Goal: Task Accomplishment & Management: Complete application form

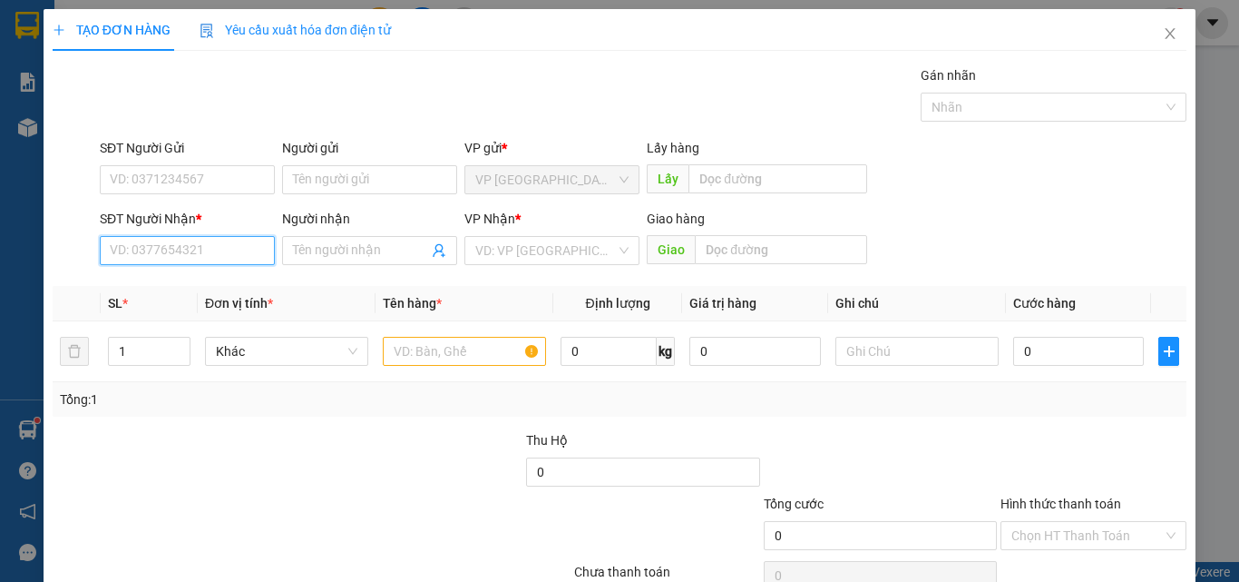
click at [203, 247] on input "SĐT Người Nhận *" at bounding box center [187, 250] width 175 height 29
type input "0"
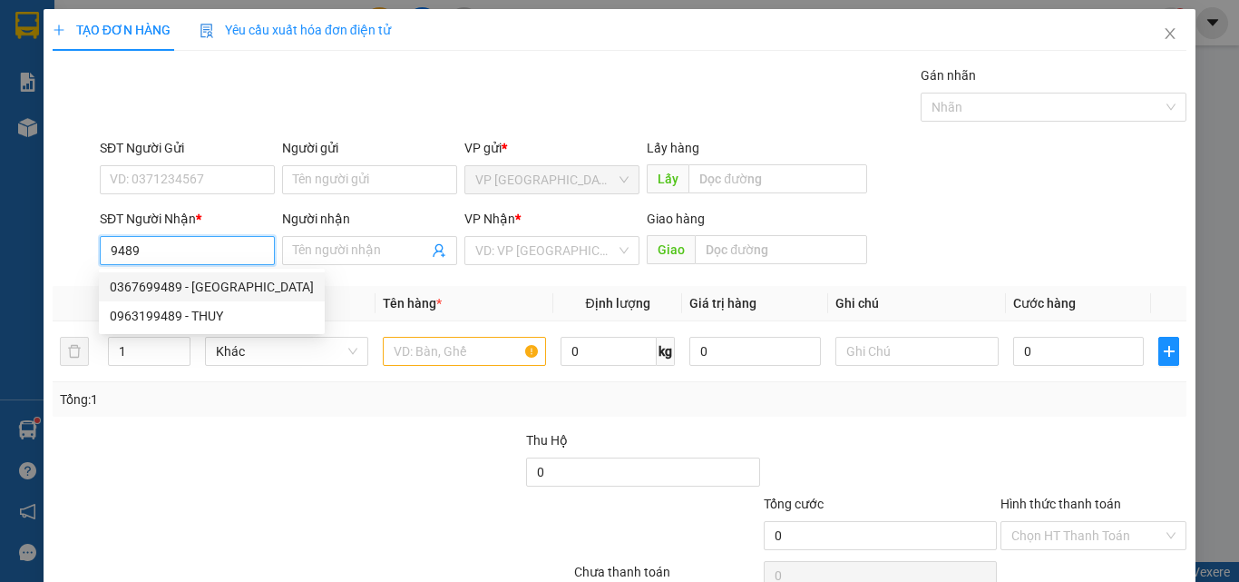
click at [231, 285] on div "0367699489 - PHUONG" at bounding box center [212, 287] width 204 height 20
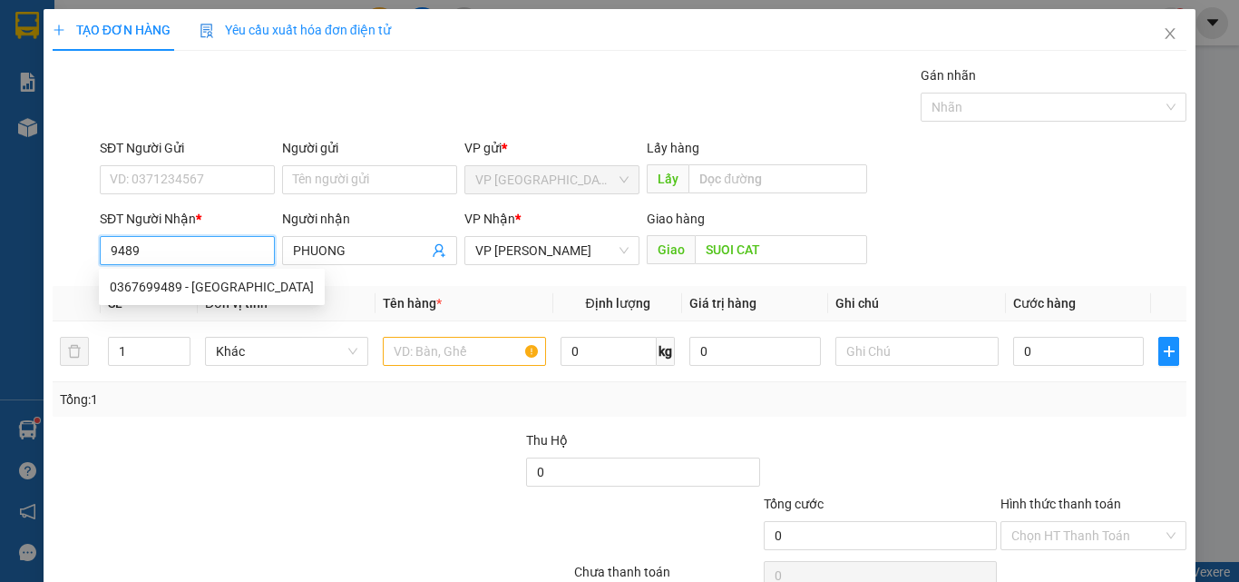
type input "0367699489"
type input "PHUONG"
type input "SUOI CAT"
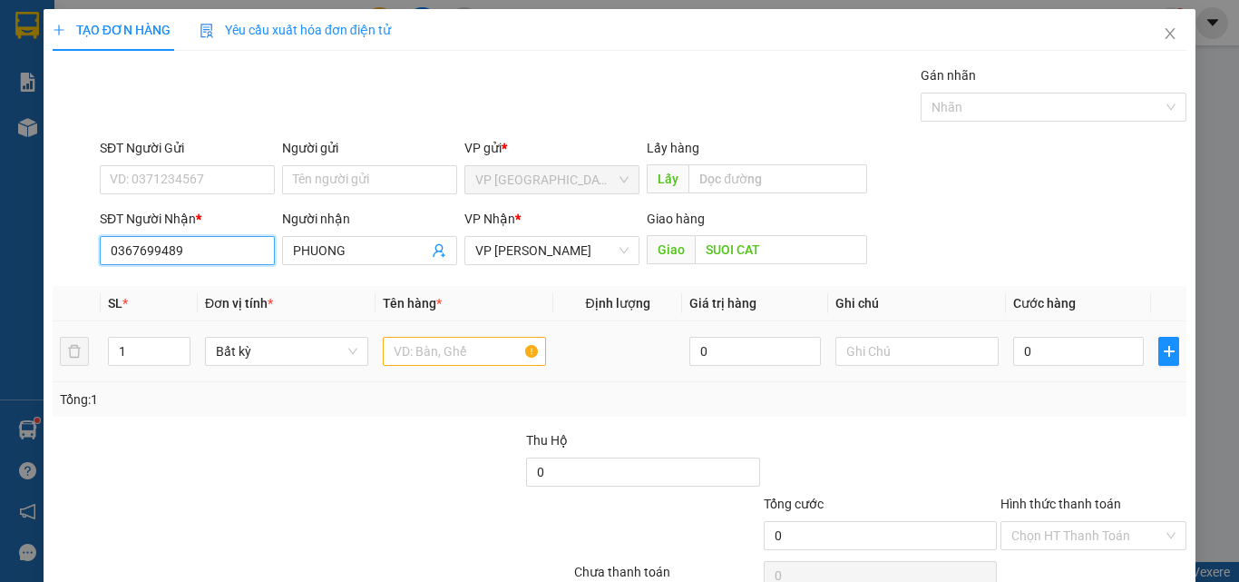
type input "0367699489"
click at [445, 351] on input "text" at bounding box center [464, 351] width 163 height 29
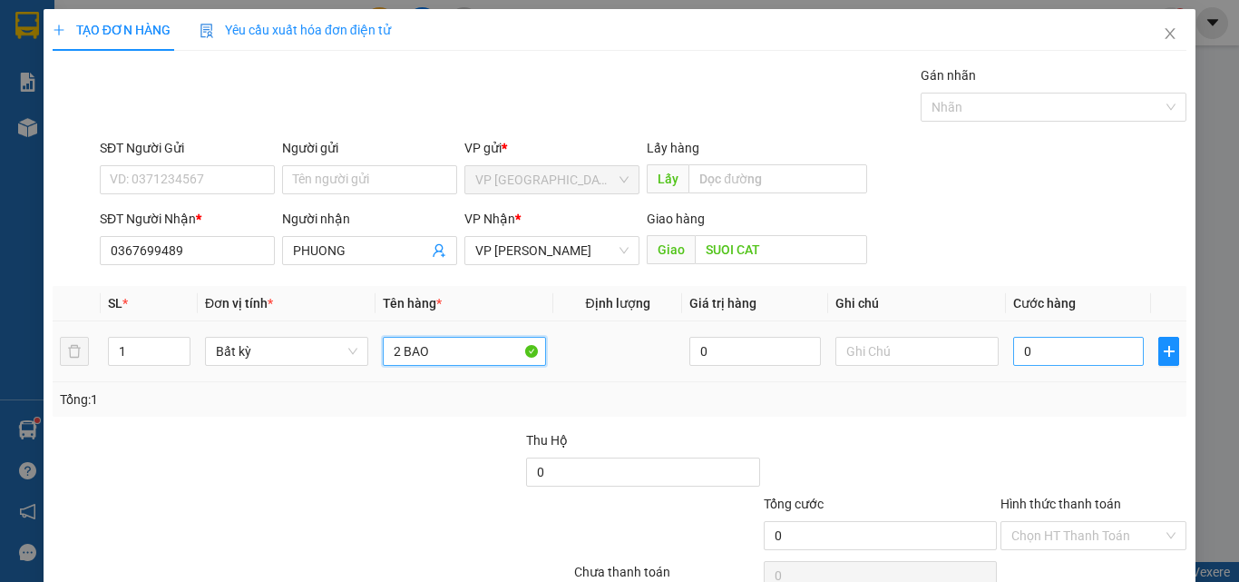
type input "2 BAO"
click at [1059, 350] on input "0" at bounding box center [1078, 351] width 131 height 29
type input "4"
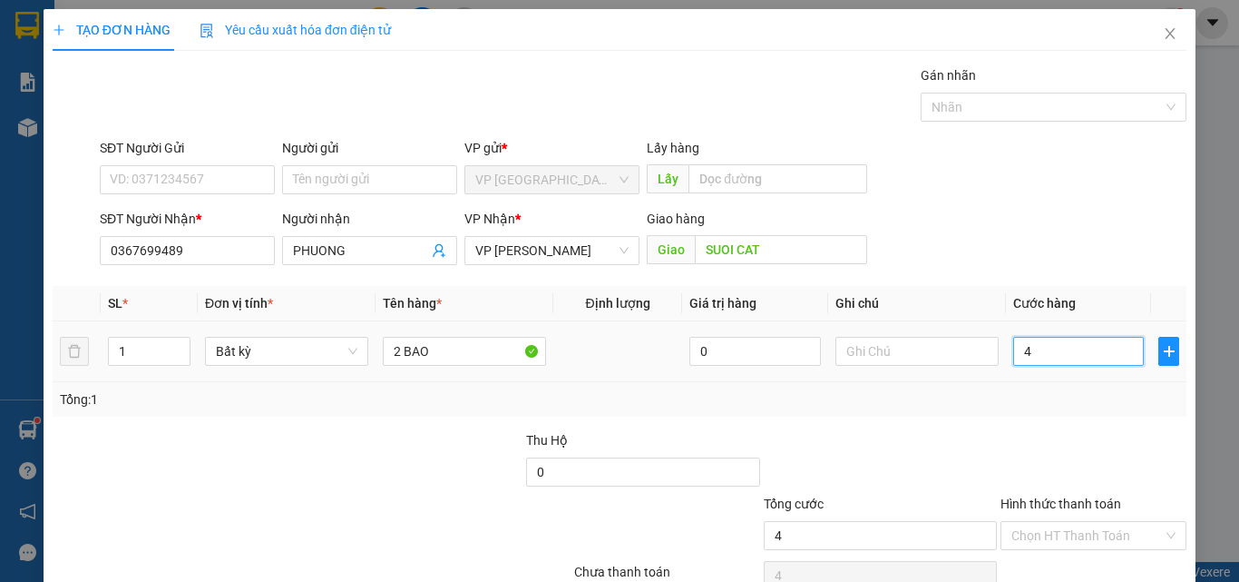
type input "0"
type input "08"
type input "8"
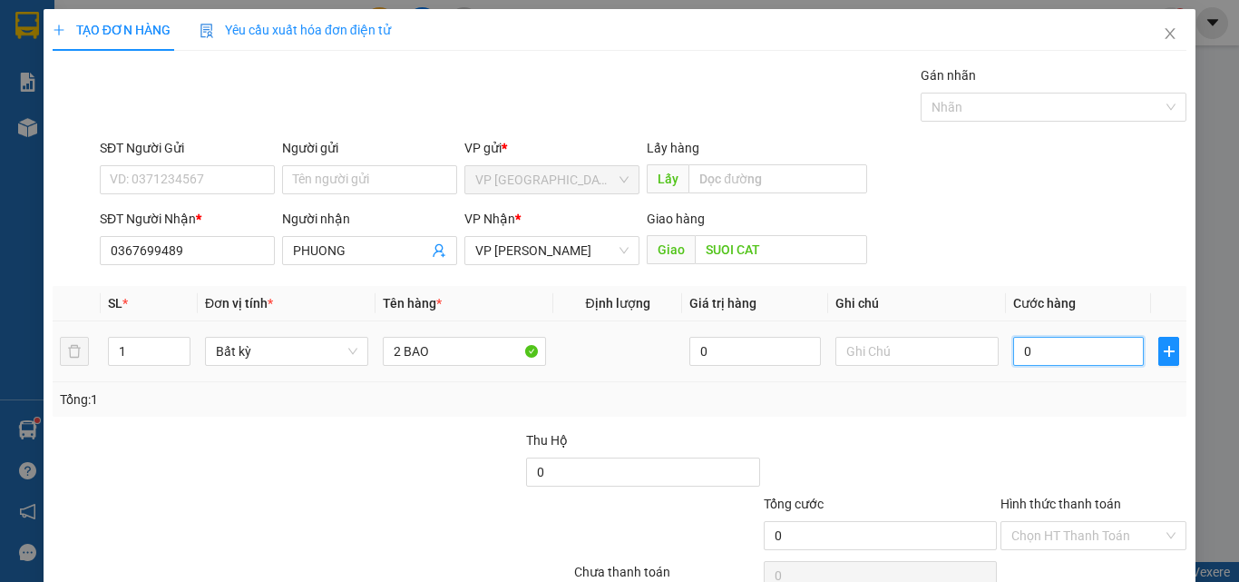
type input "8"
type input "080"
type input "80"
type input "08"
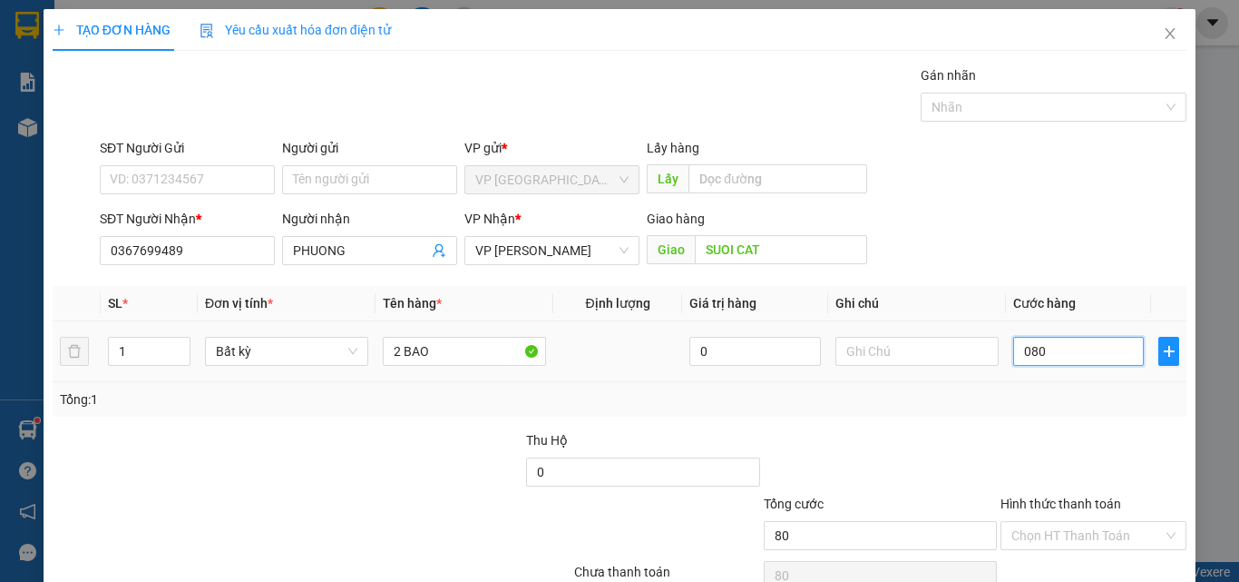
type input "8"
type input "0"
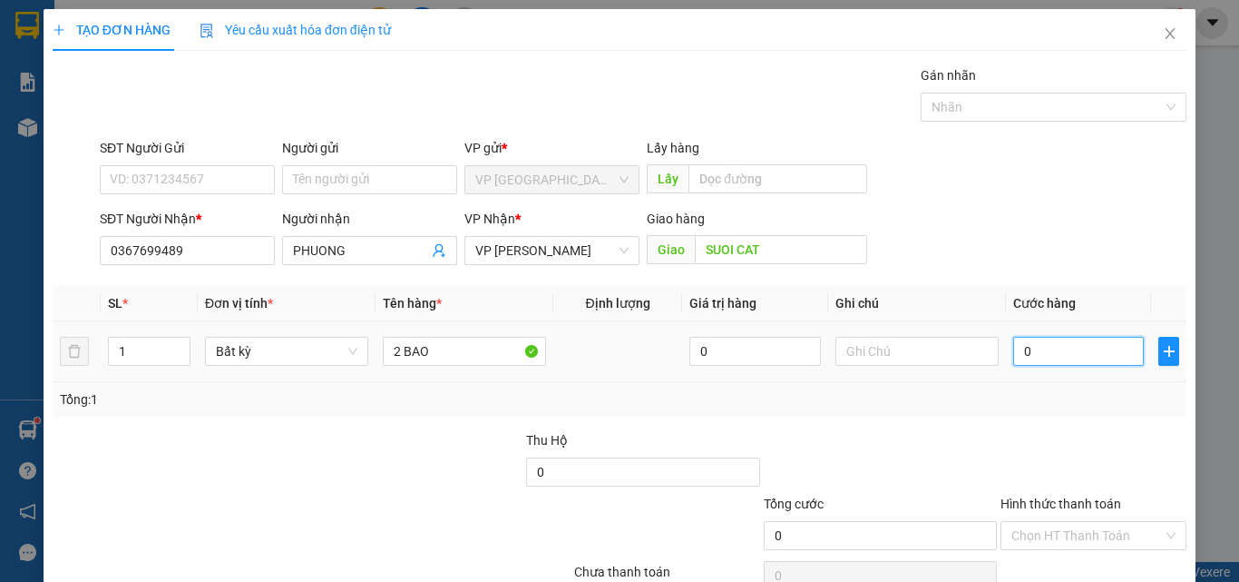
click at [1013, 341] on input "0" at bounding box center [1078, 351] width 131 height 29
type input "8"
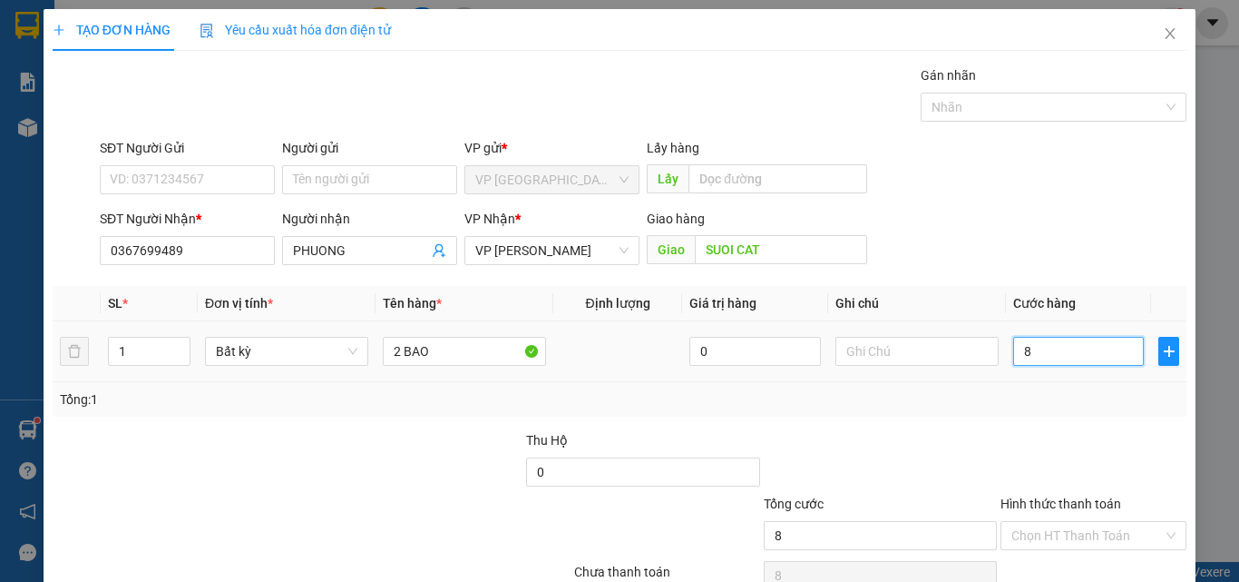
type input "80"
type input "800"
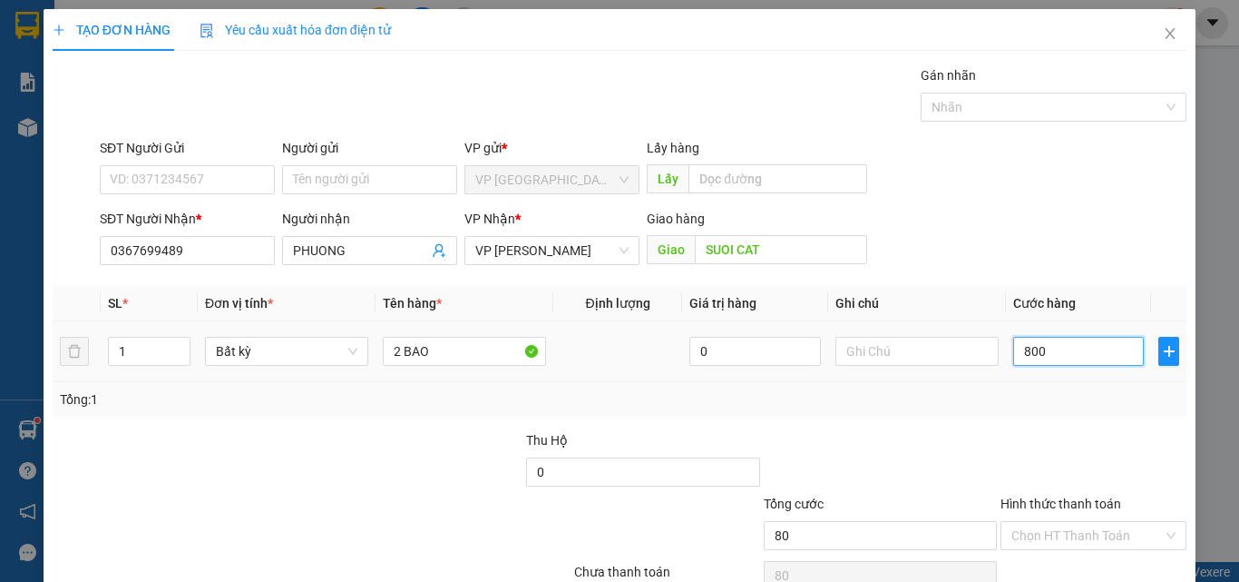
type input "800"
type input "8.000"
type input "80.000"
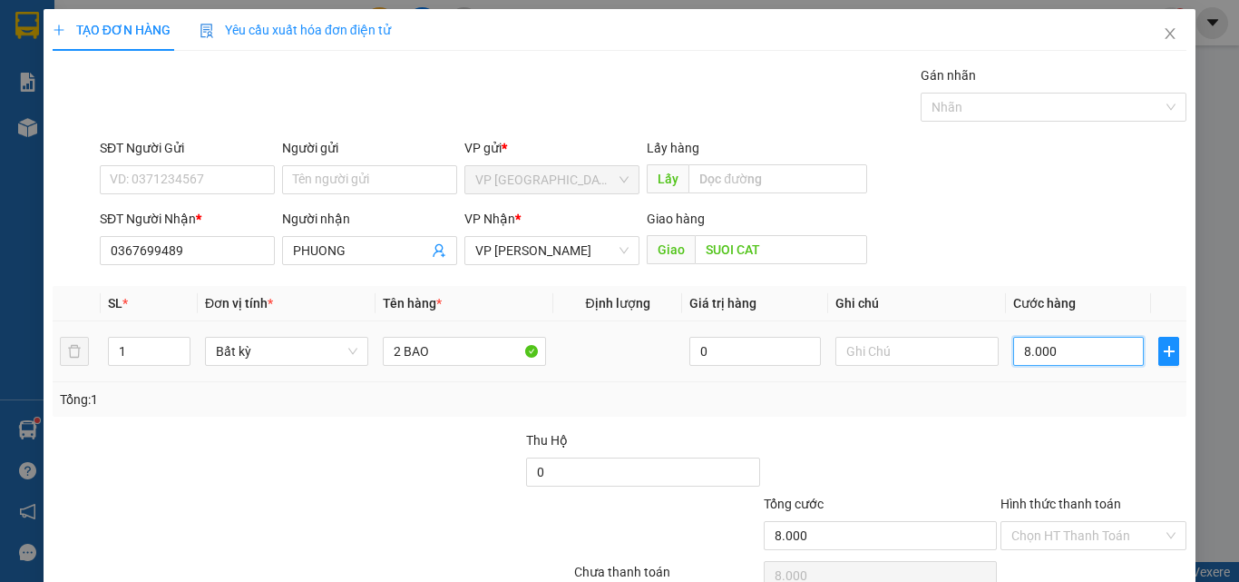
type input "80.000"
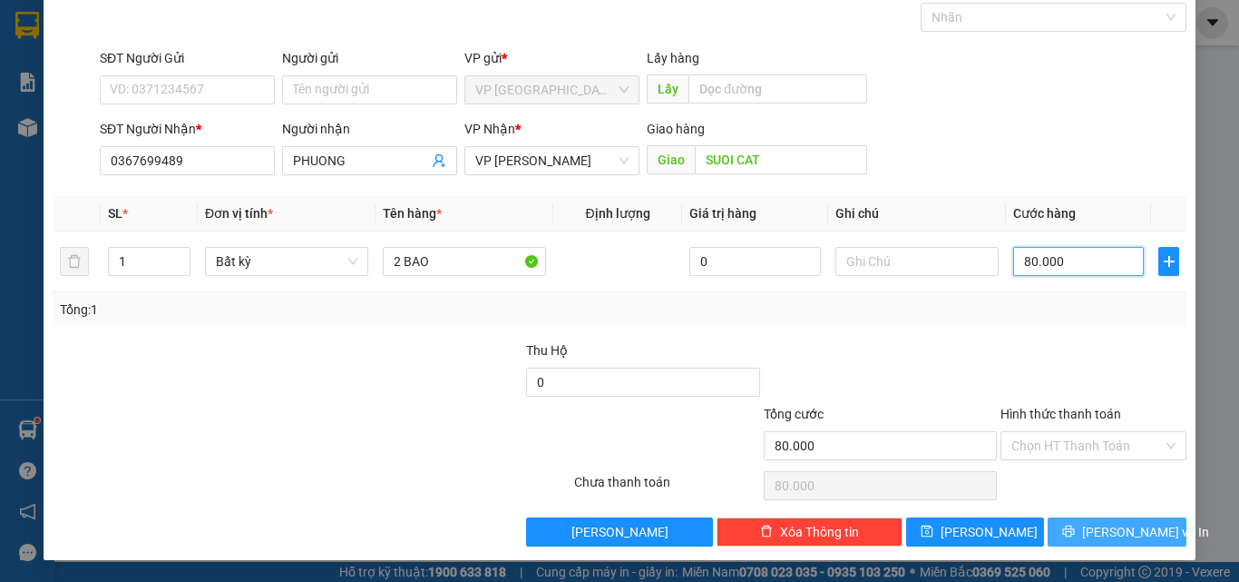
type input "80.000"
click at [1091, 530] on span "Lưu và In" at bounding box center [1145, 532] width 127 height 20
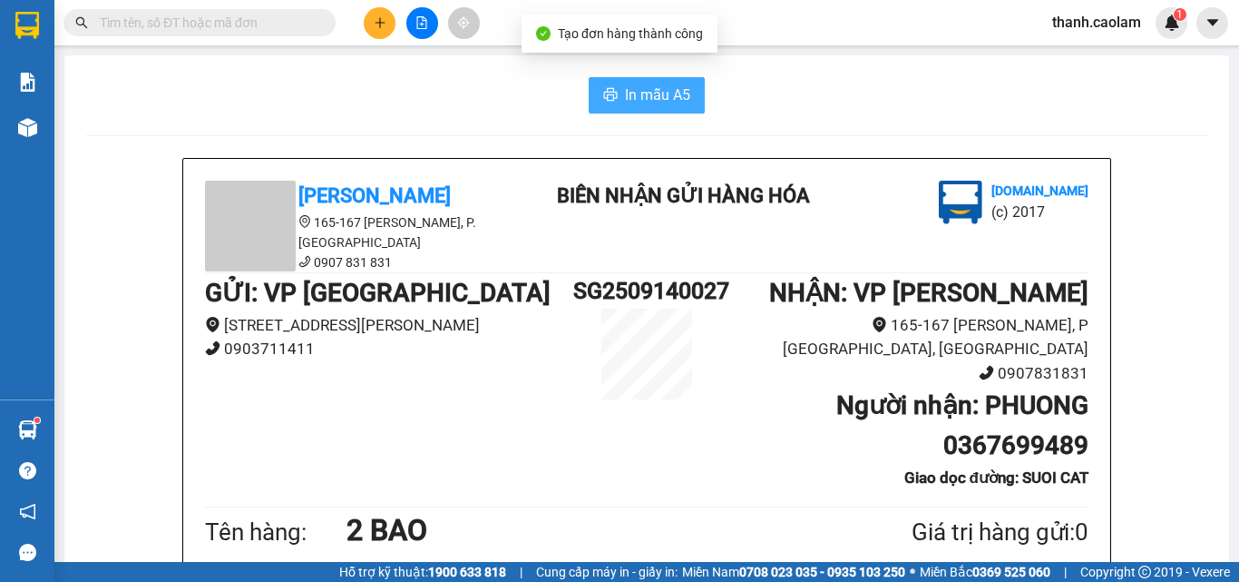
click at [655, 92] on span "In mẫu A5" at bounding box center [657, 94] width 65 height 23
click at [944, 513] on div "Giá trị hàng gửi: 0" at bounding box center [956, 531] width 265 height 37
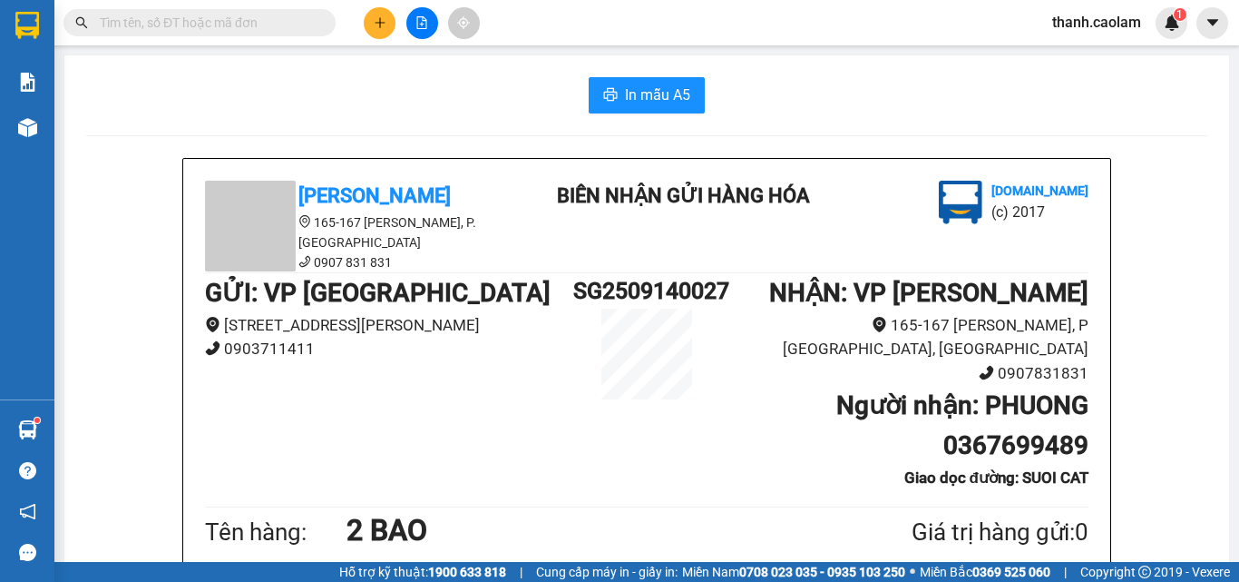
click at [372, 26] on button at bounding box center [380, 23] width 32 height 32
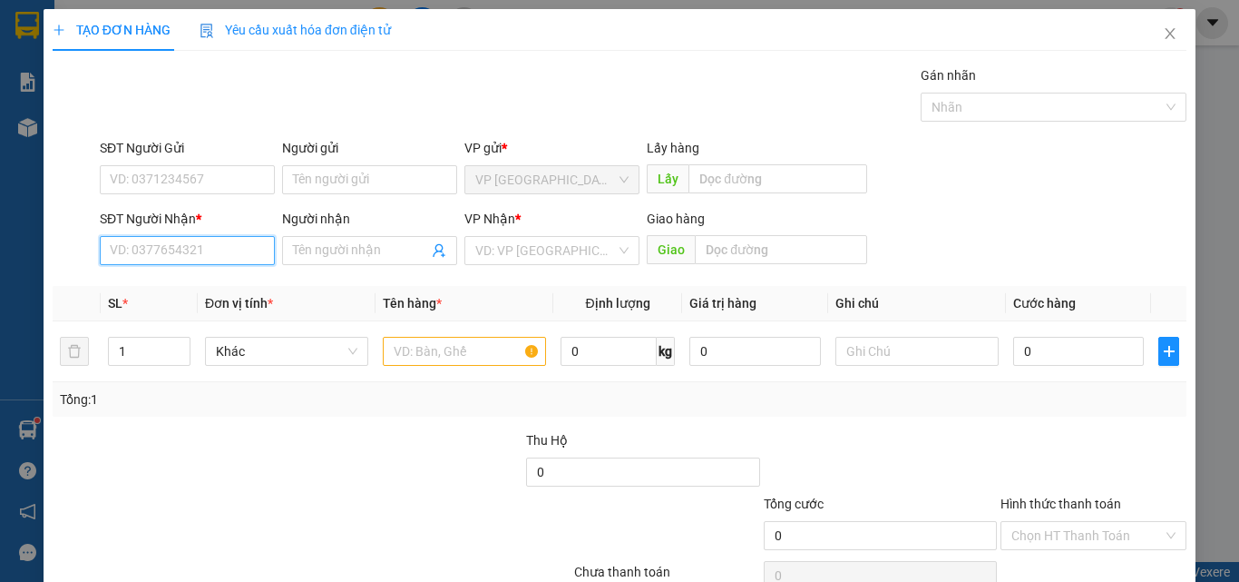
click at [233, 245] on input "SĐT Người Nhận *" at bounding box center [187, 250] width 175 height 29
click at [234, 245] on input "09333" at bounding box center [187, 250] width 175 height 29
type input "4"
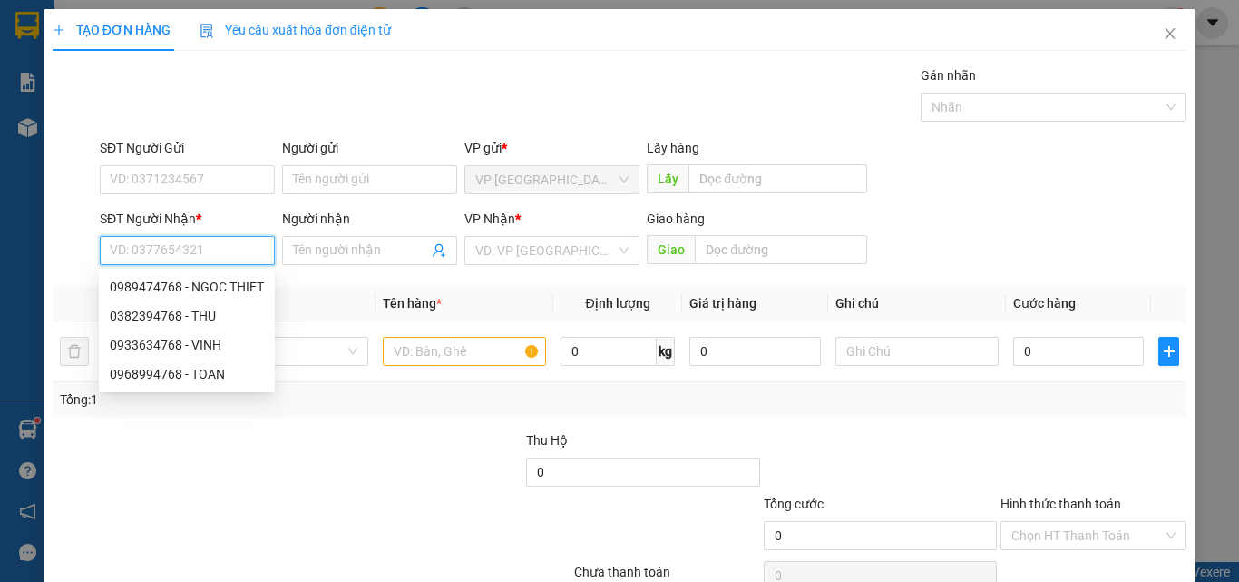
type input "0"
click at [234, 245] on input "0" at bounding box center [187, 250] width 175 height 29
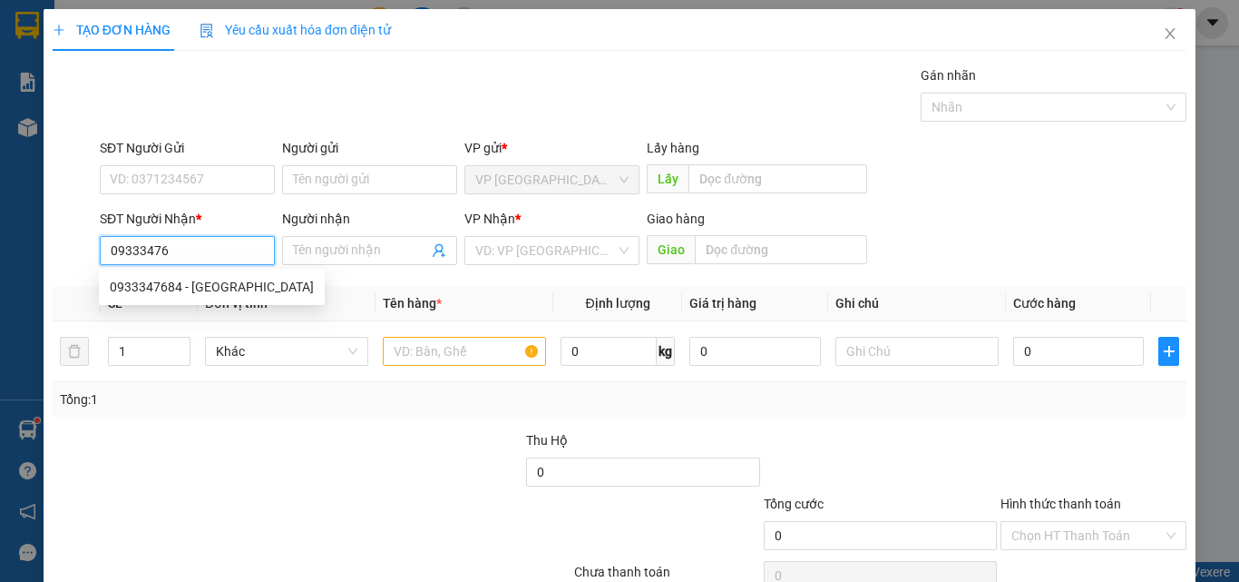
click at [200, 245] on input "09333476" at bounding box center [187, 250] width 175 height 29
click at [210, 288] on div "0933347684 - MỸ" at bounding box center [212, 287] width 204 height 20
type input "0933347684"
type input "MỸ"
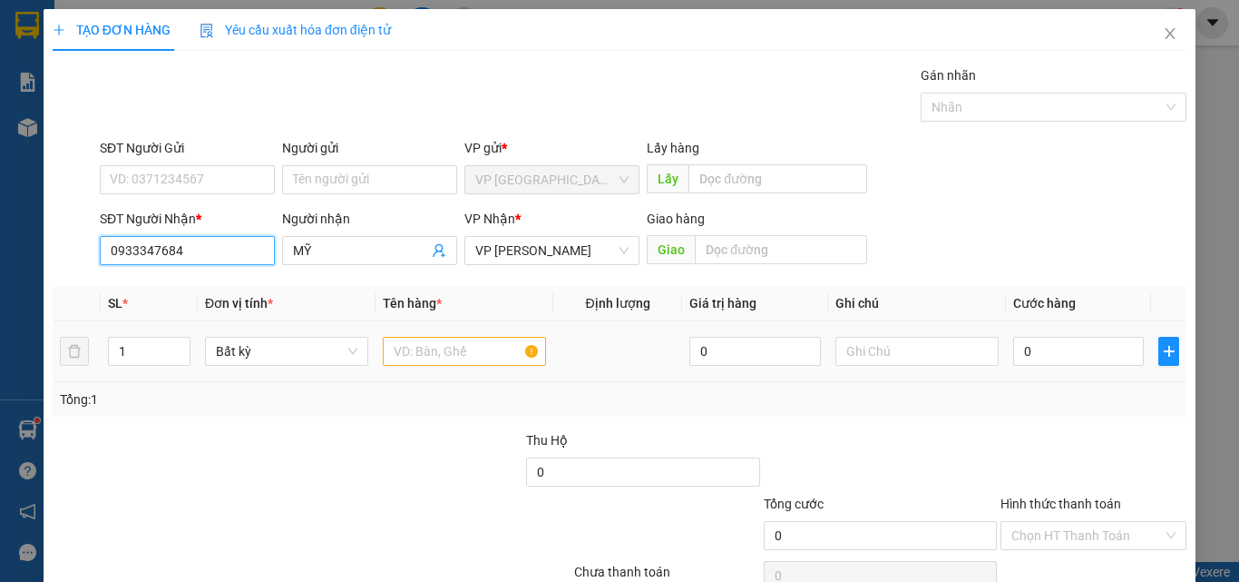
type input "0933347684"
click at [448, 350] on input "text" at bounding box center [464, 351] width 163 height 29
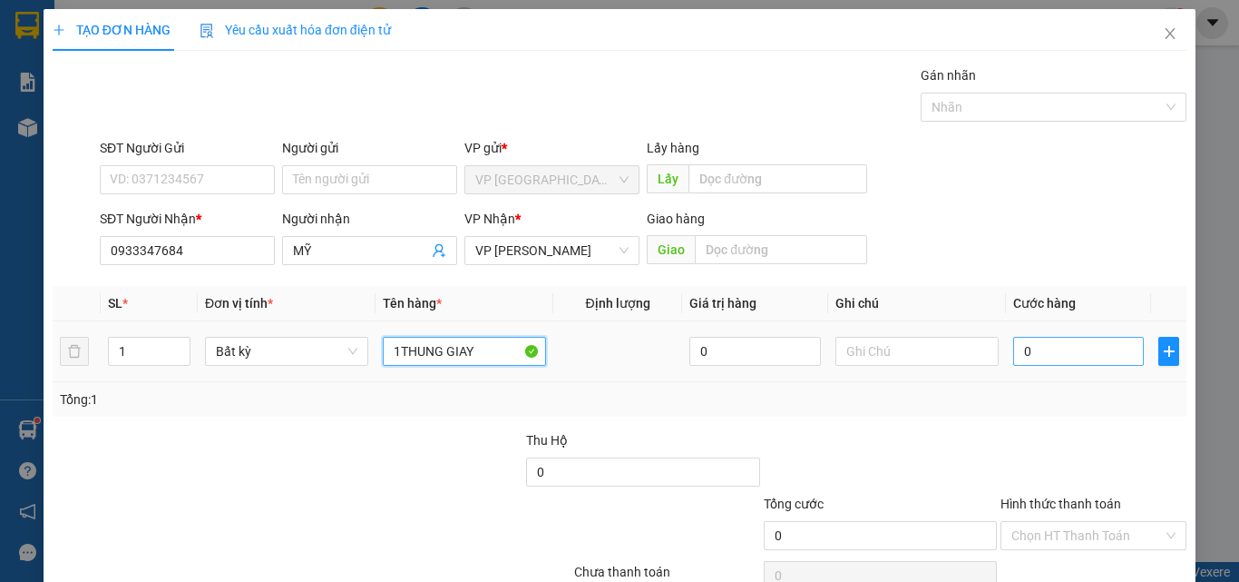
type input "1THUNG GIAY"
click at [1053, 349] on input "0" at bounding box center [1078, 351] width 131 height 29
type input "4"
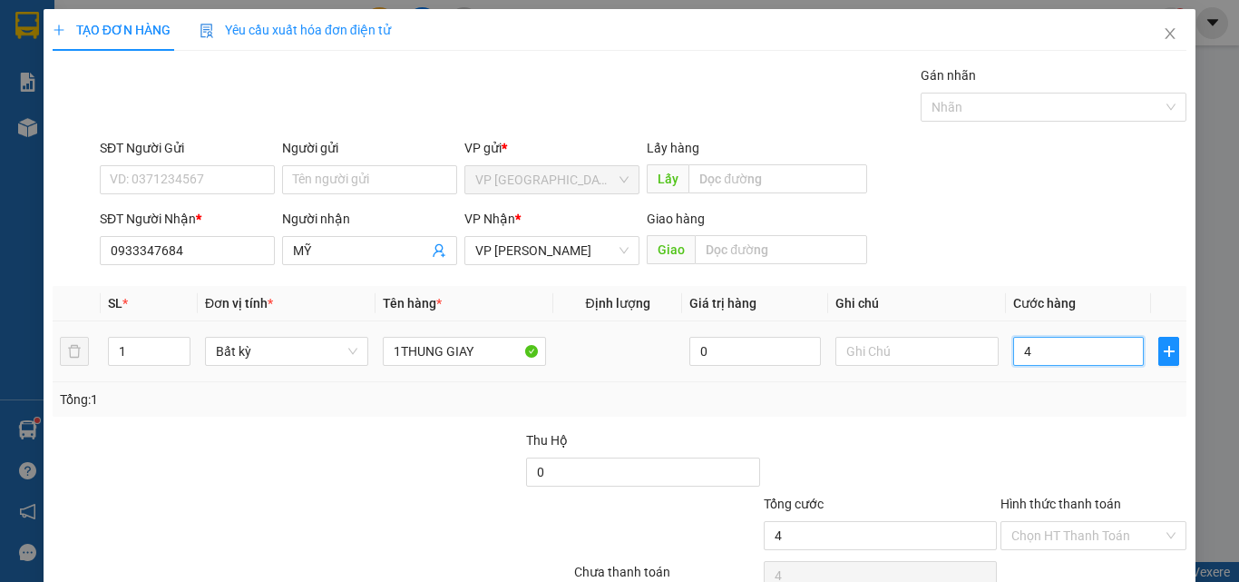
type input "40"
type input "400"
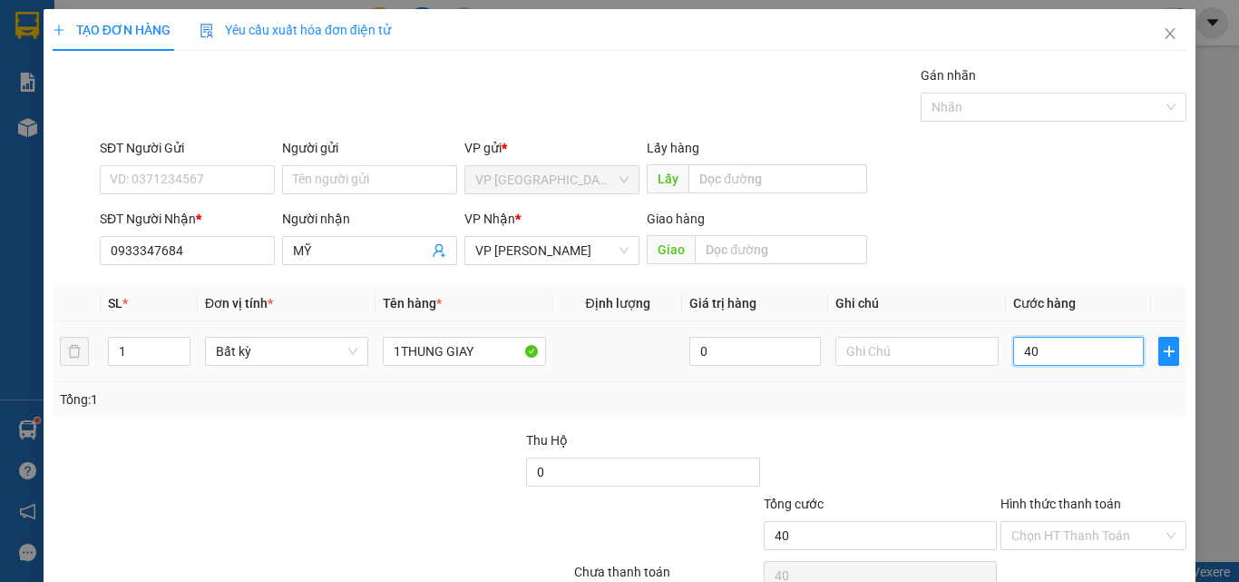
type input "400"
type input "4.000"
type input "40.000"
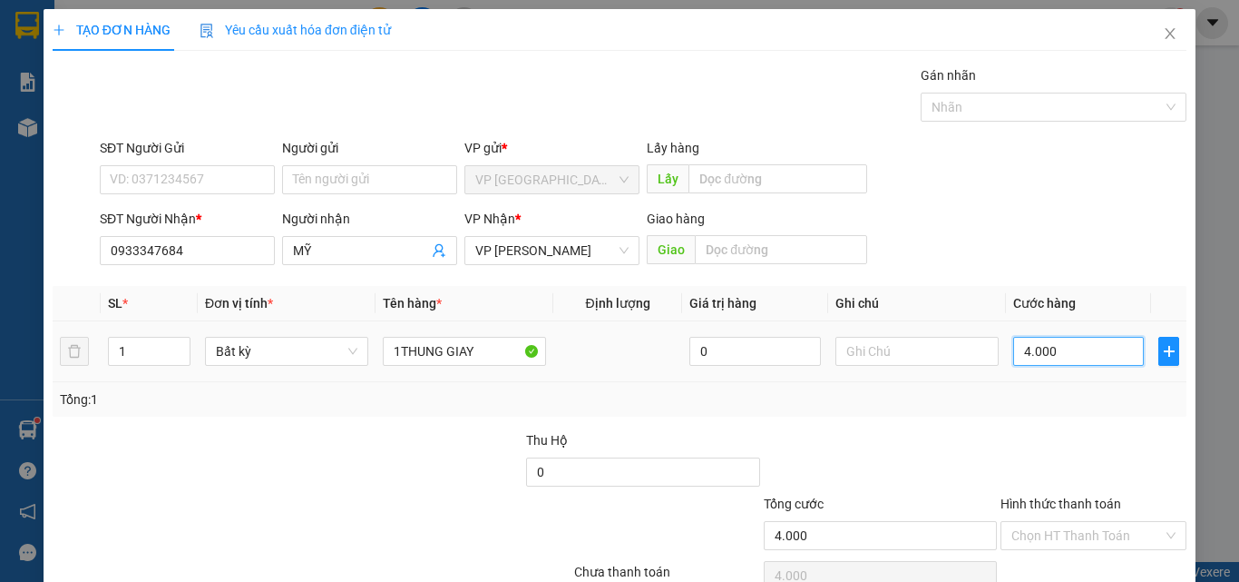
type input "40.000"
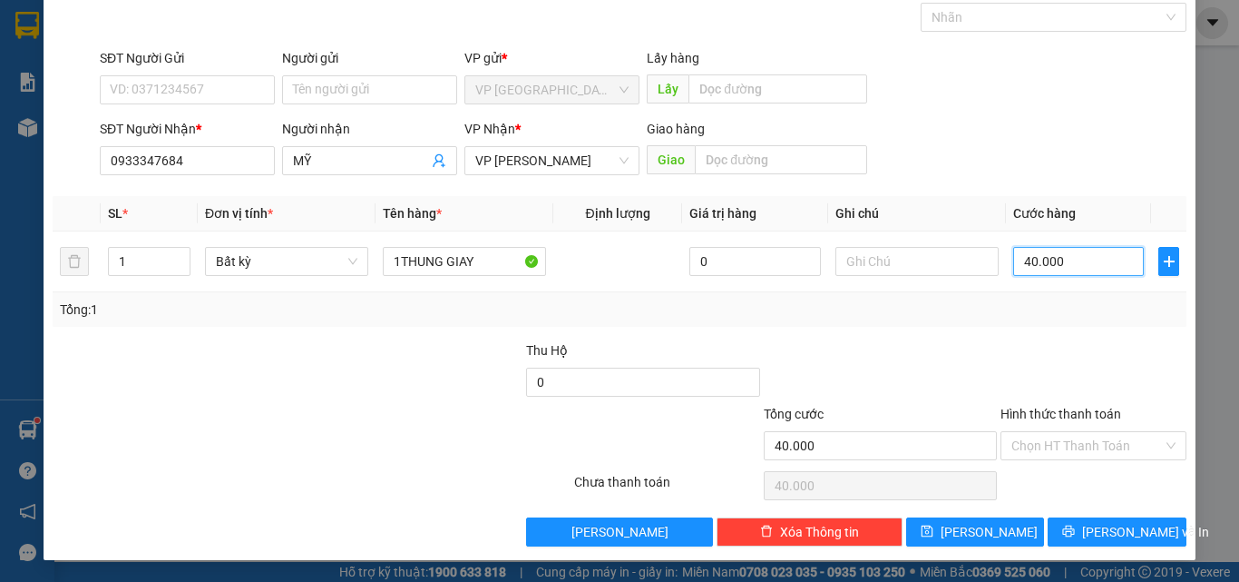
type input "40.000"
click at [1082, 420] on label "Hình thức thanh toán" at bounding box center [1061, 413] width 121 height 15
click at [1082, 432] on input "Hình thức thanh toán" at bounding box center [1088, 445] width 152 height 27
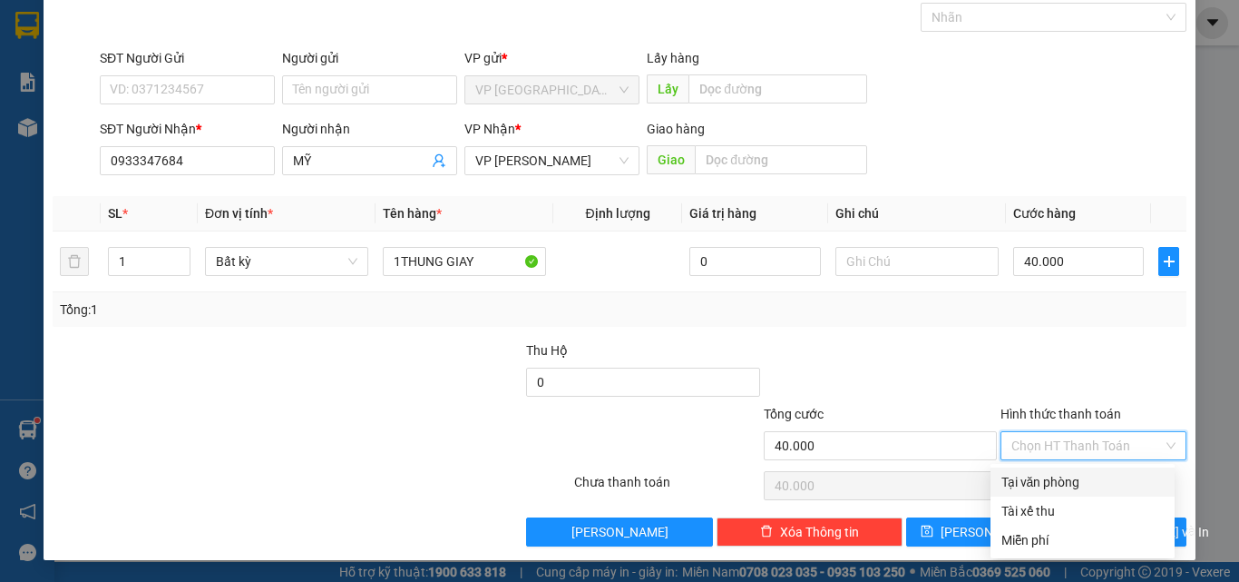
click at [1061, 482] on div "Tại văn phòng" at bounding box center [1083, 482] width 162 height 20
type input "0"
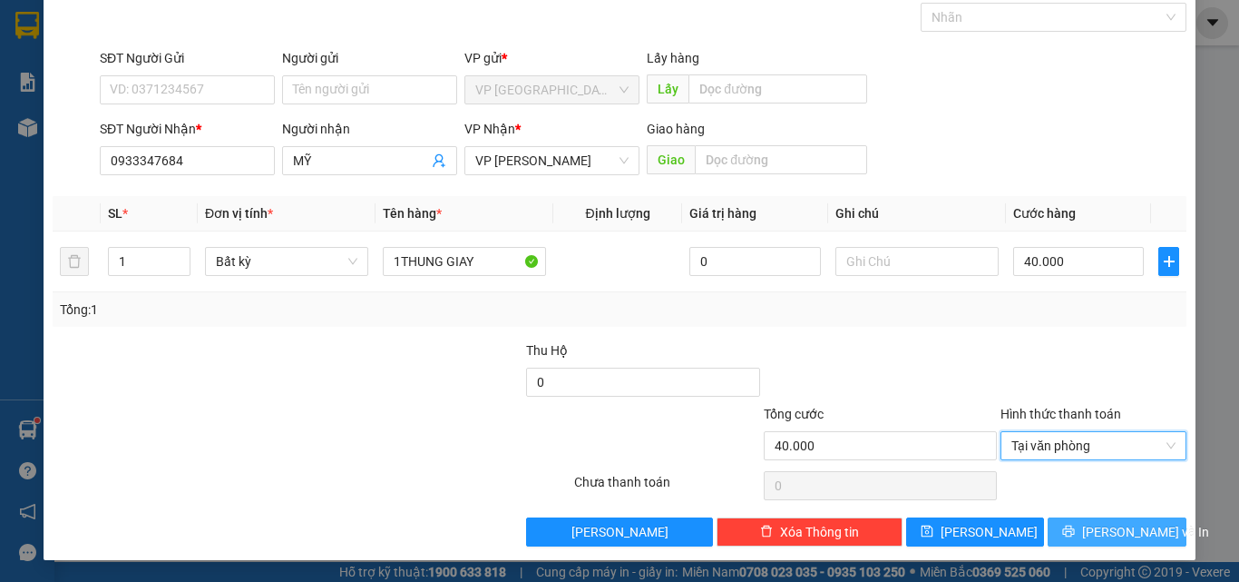
click at [1084, 526] on button "Lưu và In" at bounding box center [1117, 531] width 139 height 29
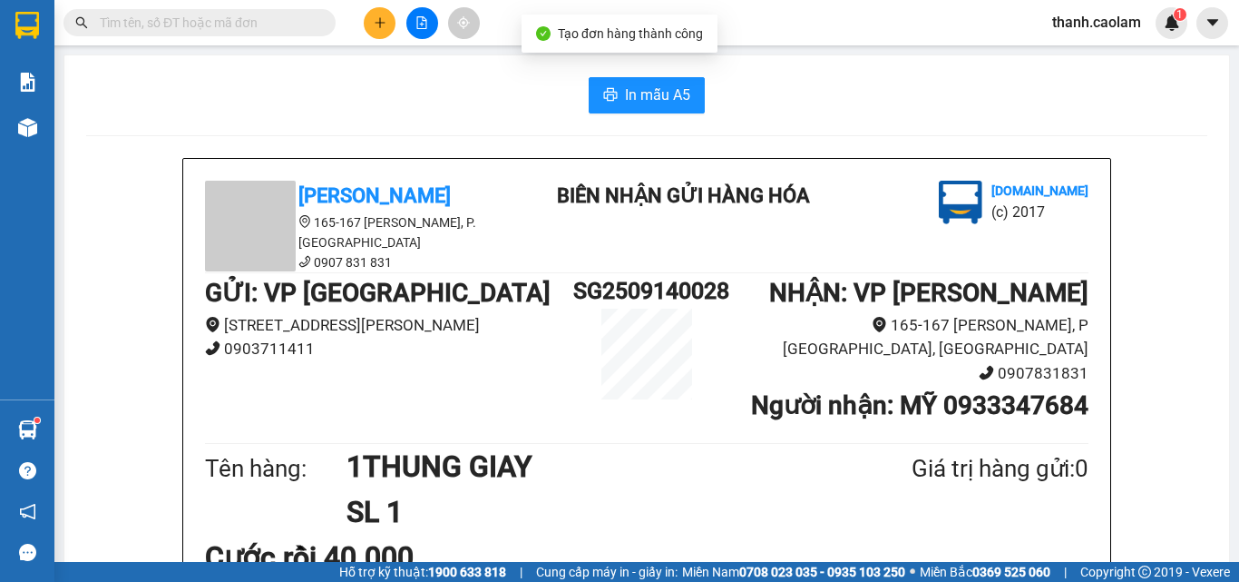
click at [1062, 538] on div "Cước rồi 40.000" at bounding box center [647, 556] width 884 height 45
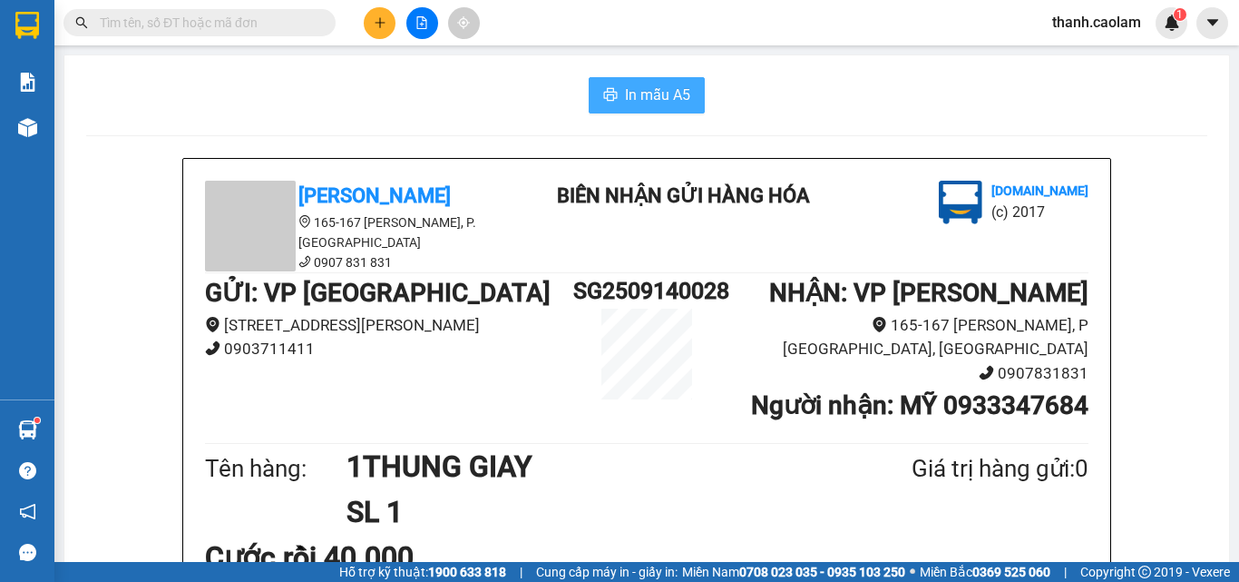
click at [678, 98] on span "In mẫu A5" at bounding box center [657, 94] width 65 height 23
click at [386, 18] on icon "plus" at bounding box center [380, 22] width 13 height 13
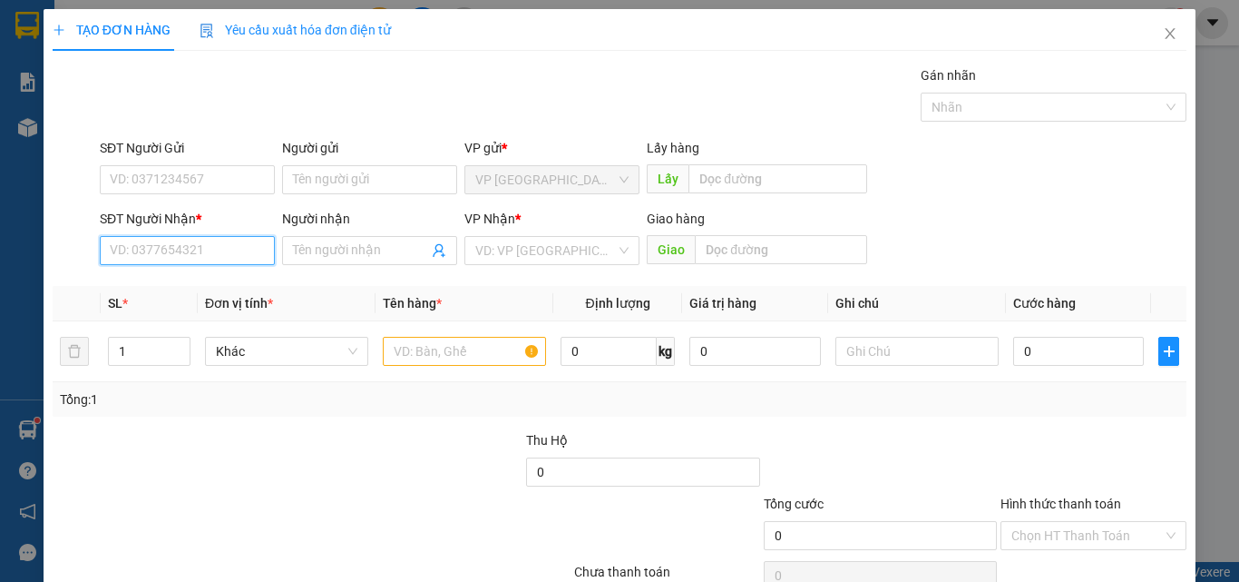
click at [208, 250] on input "SĐT Người Nhận *" at bounding box center [187, 250] width 175 height 29
type input "0918784568"
drag, startPoint x: 209, startPoint y: 293, endPoint x: 220, endPoint y: 268, distance: 27.6
click at [210, 293] on div "0918784568 - ANH MAN" at bounding box center [186, 287] width 152 height 20
type input "ANH MAN"
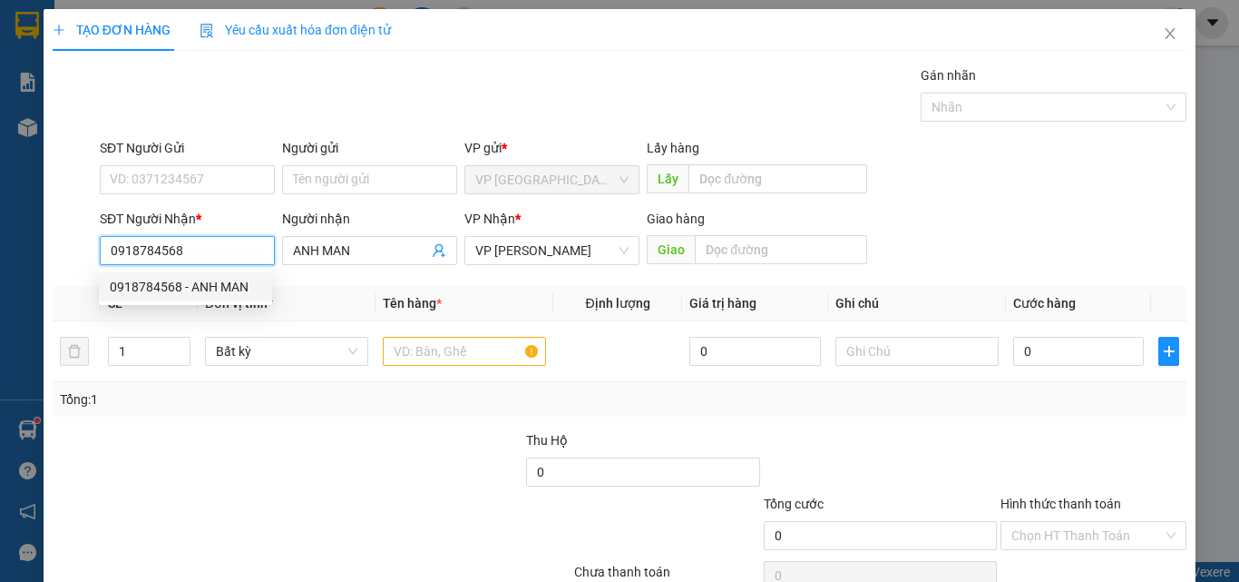
drag, startPoint x: 220, startPoint y: 268, endPoint x: 242, endPoint y: 242, distance: 34.1
click at [238, 247] on body "Kết quả tìm kiếm ( 552 ) Bộ lọc Mã ĐH Trạng thái Món hàng Thu hộ Tổng cước Chưa…" at bounding box center [619, 291] width 1239 height 582
type input "0918784568"
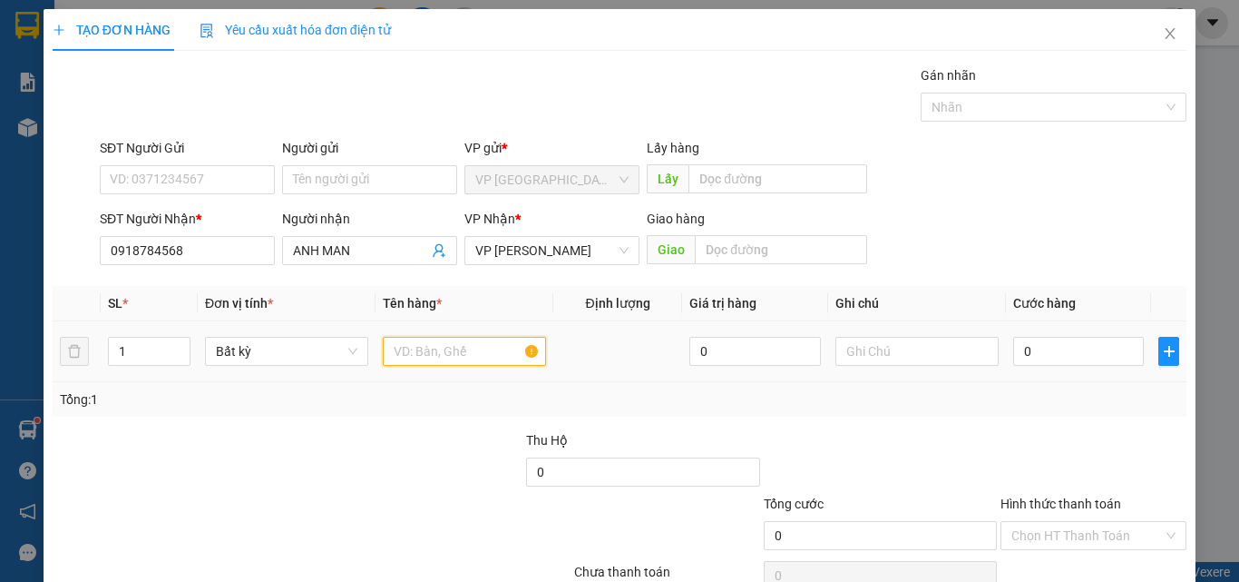
click at [420, 348] on input "text" at bounding box center [464, 351] width 163 height 29
type input "1 VOT CAU LONG"
click at [1037, 353] on input "0" at bounding box center [1078, 351] width 131 height 29
type input "4"
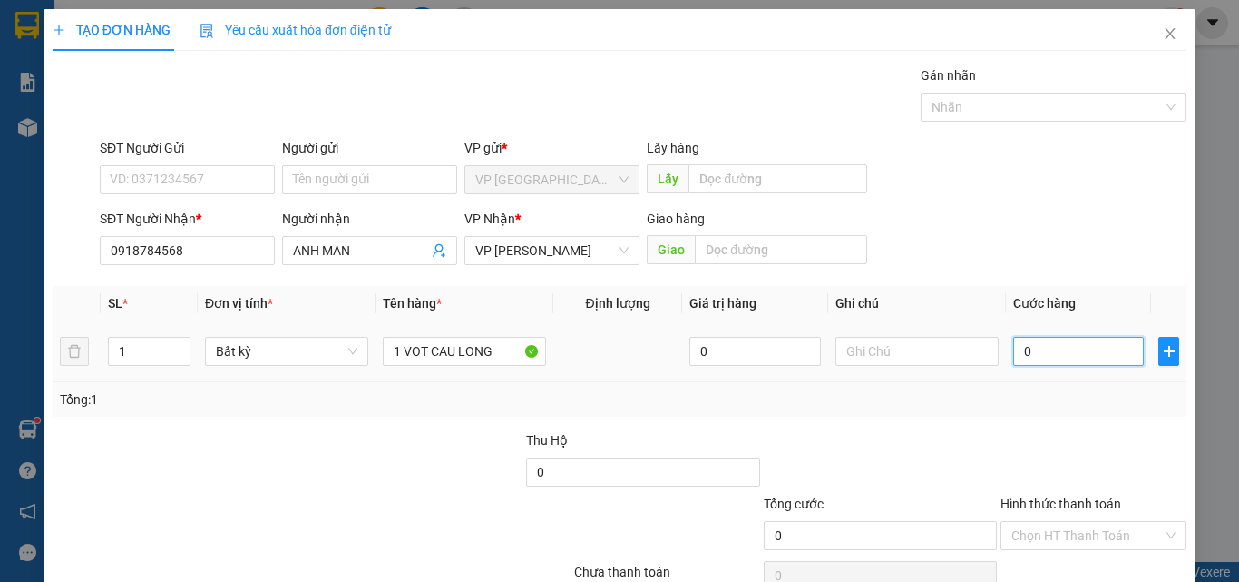
type input "4"
type input "40"
type input "400"
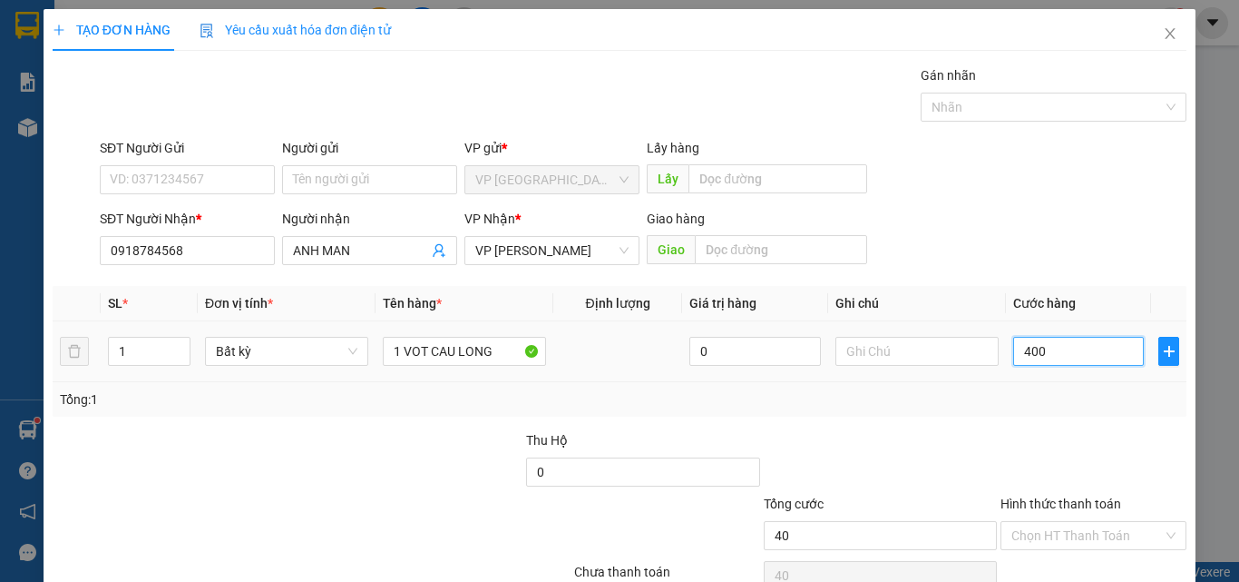
type input "400"
type input "4.000"
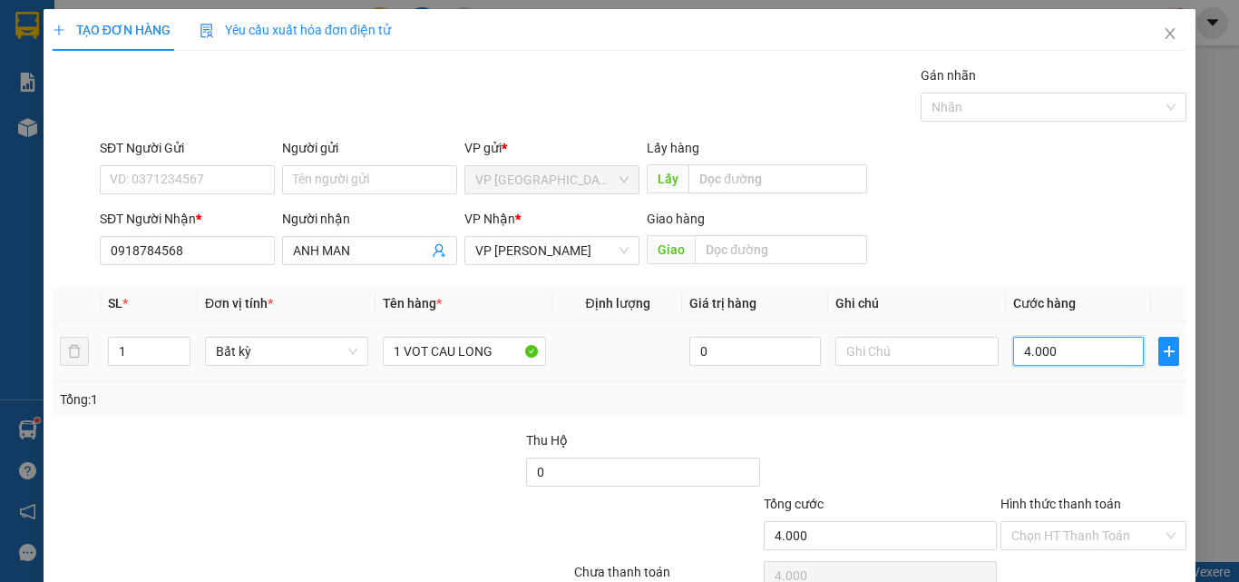
type input "40.000"
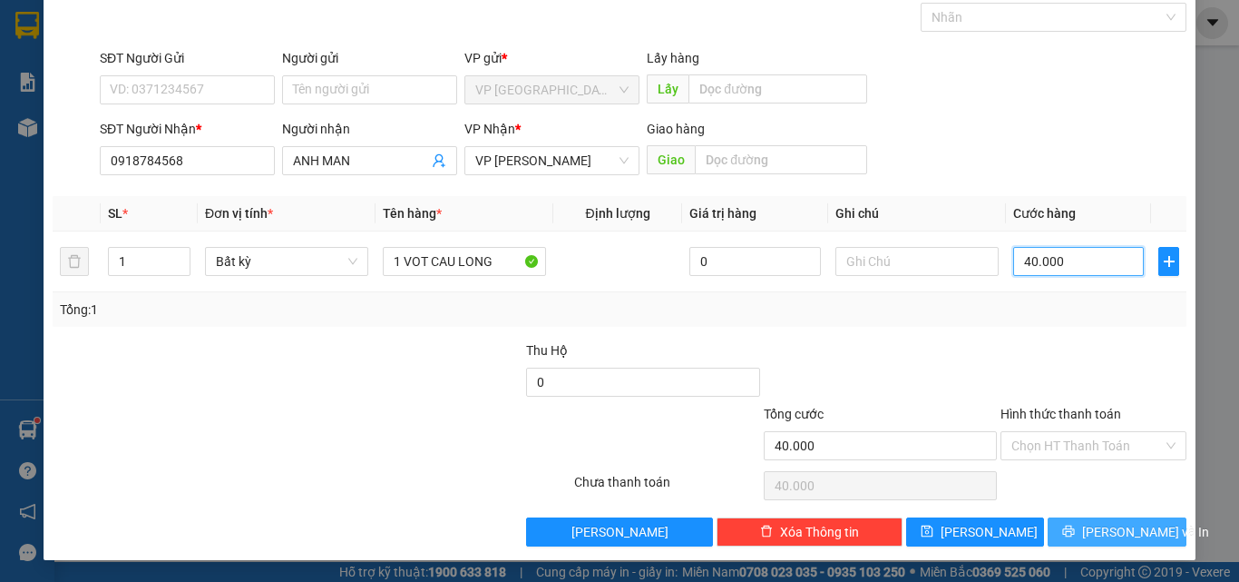
type input "40.000"
click at [1066, 526] on button "Lưu và In" at bounding box center [1117, 531] width 139 height 29
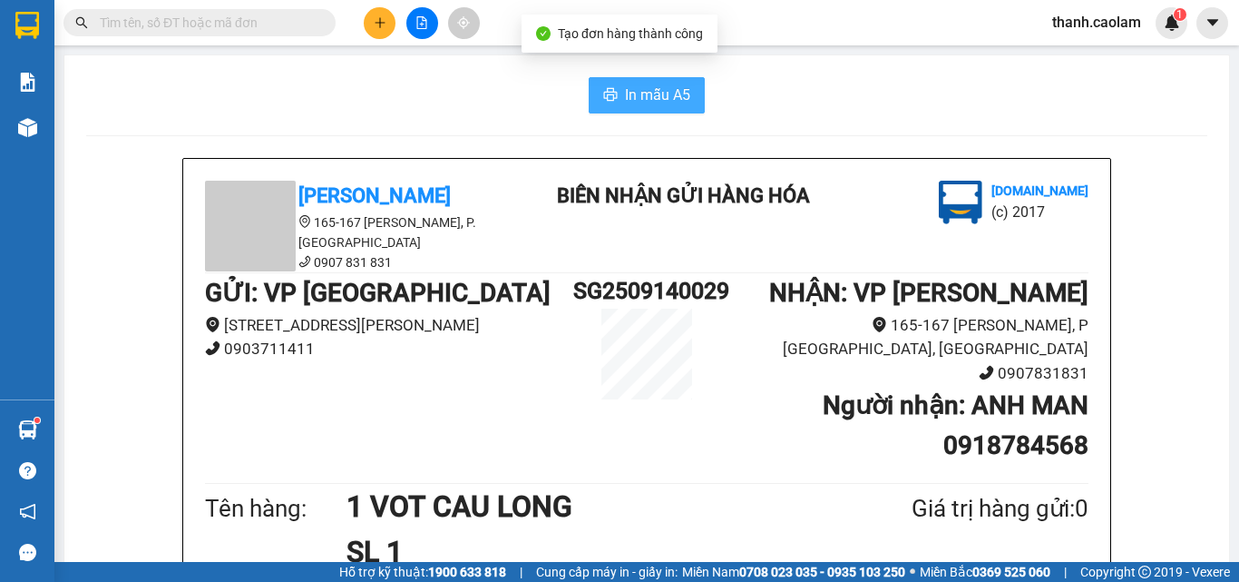
click at [654, 97] on span "In mẫu A5" at bounding box center [657, 94] width 65 height 23
click at [299, 18] on input "text" at bounding box center [207, 23] width 214 height 20
click at [297, 17] on input "text" at bounding box center [207, 23] width 214 height 20
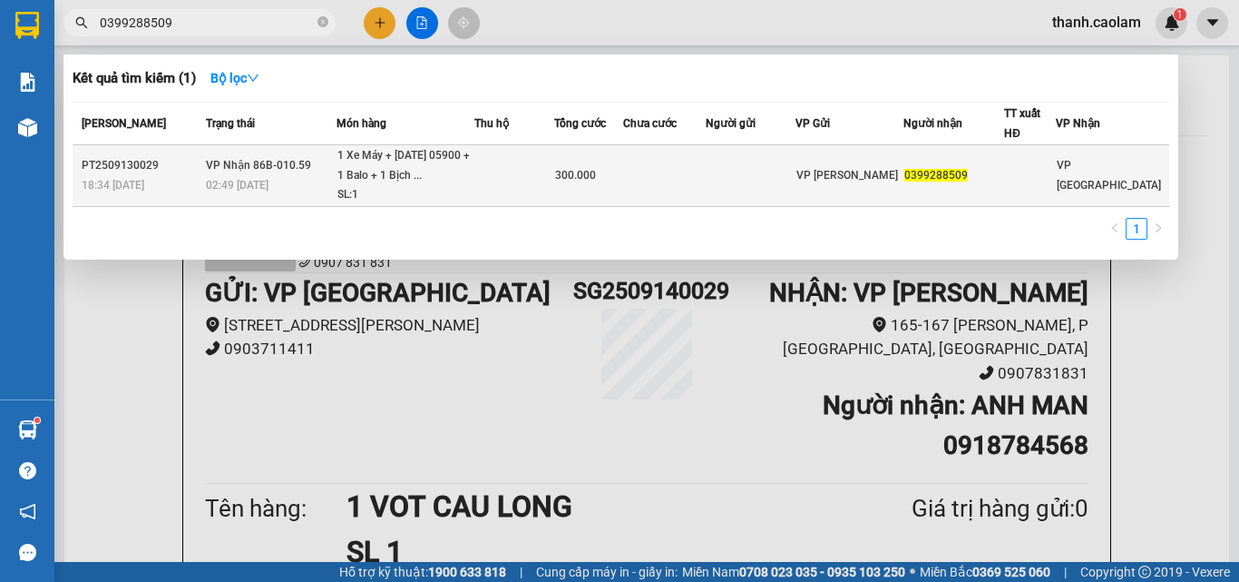
type input "0399288509"
click at [880, 173] on span "VP Phan Thiết" at bounding box center [848, 175] width 102 height 13
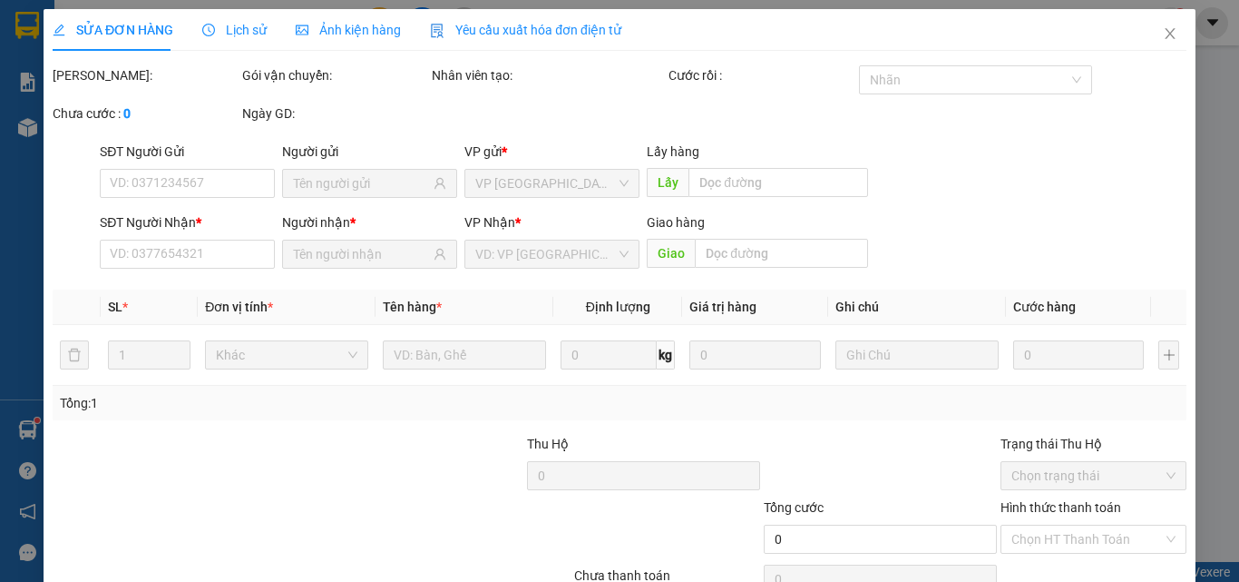
type input "0399288509"
type input "300.000"
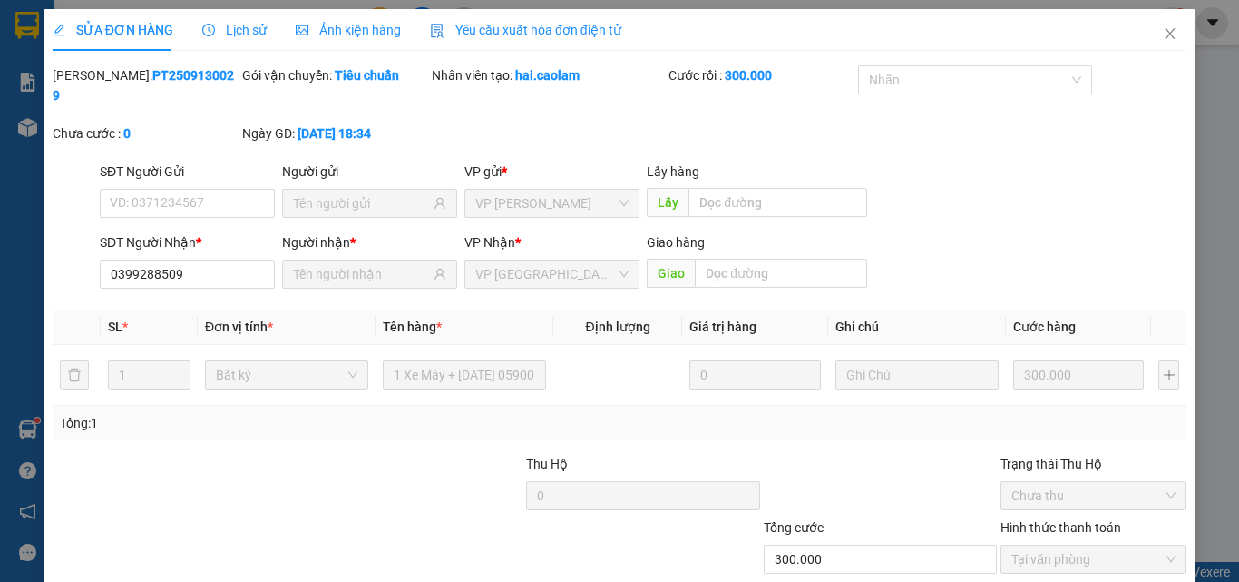
drag, startPoint x: 849, startPoint y: 532, endPoint x: 174, endPoint y: 408, distance: 686.2
click at [174, 517] on div at bounding box center [217, 549] width 332 height 64
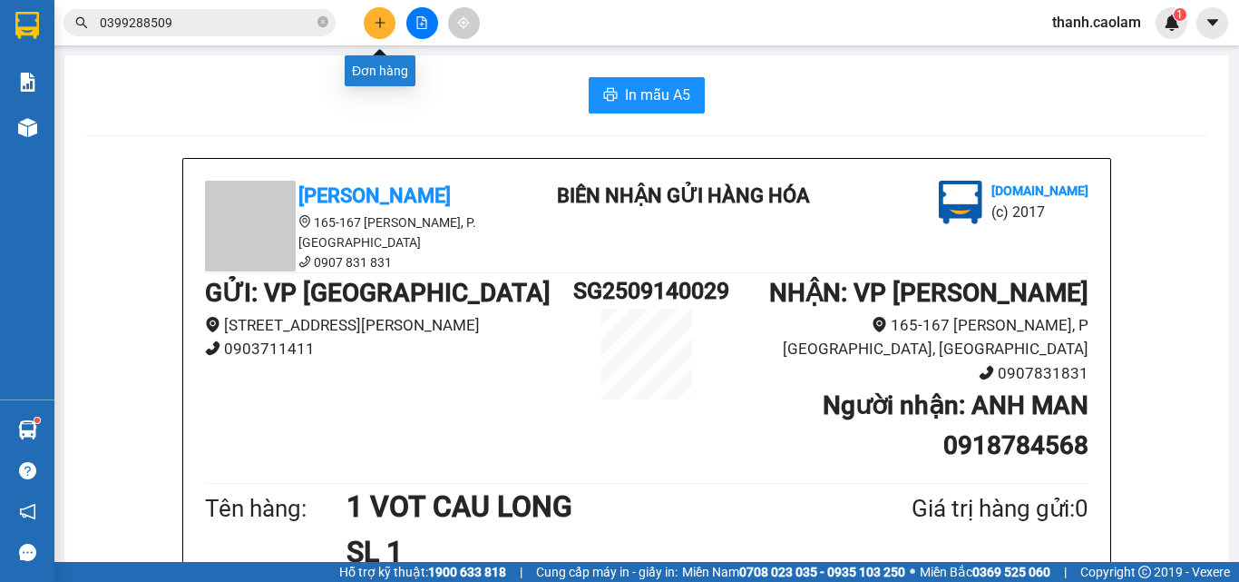
click at [386, 18] on button at bounding box center [380, 23] width 32 height 32
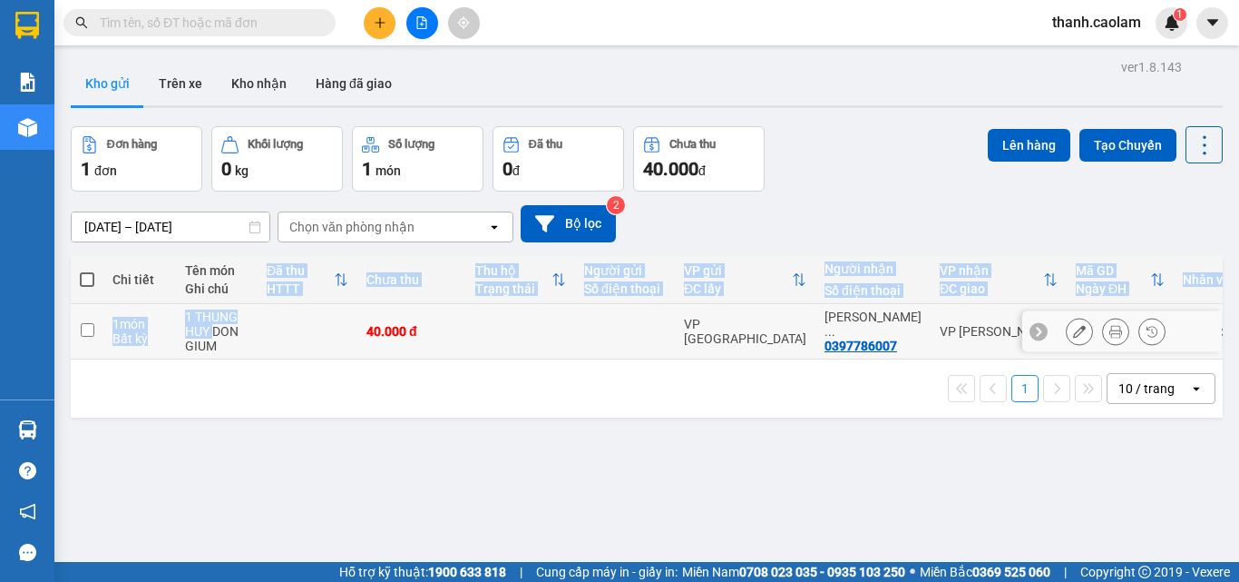
drag, startPoint x: 218, startPoint y: 327, endPoint x: 288, endPoint y: 163, distance: 177.6
click at [269, 240] on div "ver 1.8.143 Kho gửi Trên xe Kho nhận Hàng đã giao Đơn hàng 1 đơn Khối lượng 0 k…" at bounding box center [647, 345] width 1167 height 582
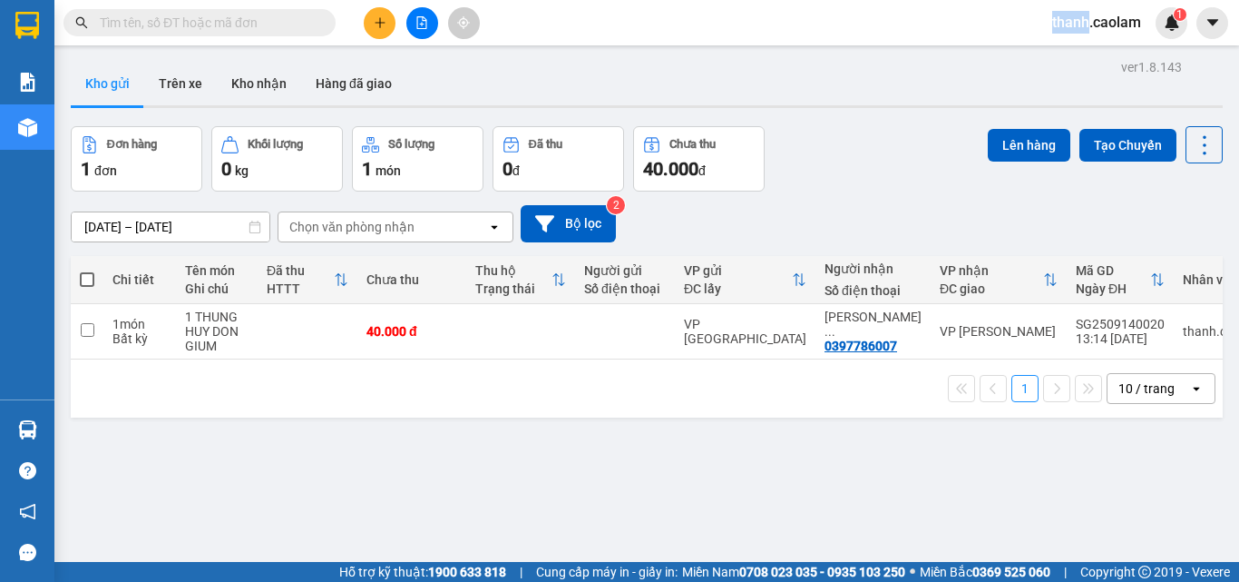
click at [787, 23] on div "Kết quả tìm kiếm ( 0 ) Bộ lọc No Data thanh.caolam 1" at bounding box center [619, 22] width 1239 height 45
click at [377, 15] on button at bounding box center [380, 23] width 32 height 32
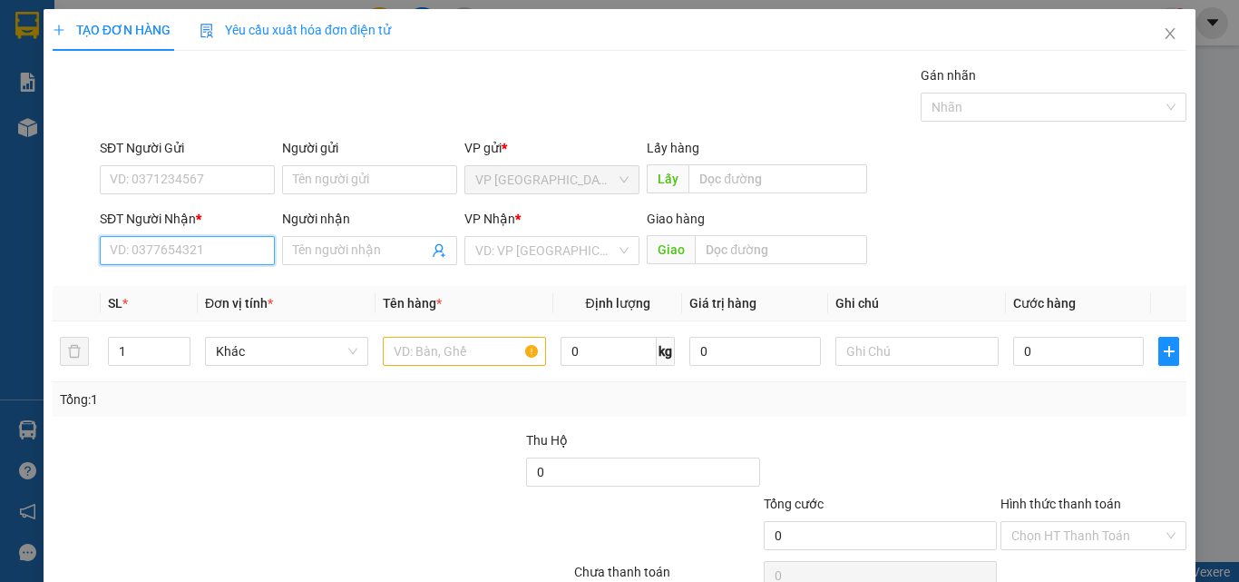
click at [220, 247] on input "SĐT Người Nhận *" at bounding box center [187, 250] width 175 height 29
click at [230, 288] on div "0334203858 - KIM THANH" at bounding box center [199, 287] width 179 height 20
type input "0334203858"
type input "KIM THANH"
type input "KM 30"
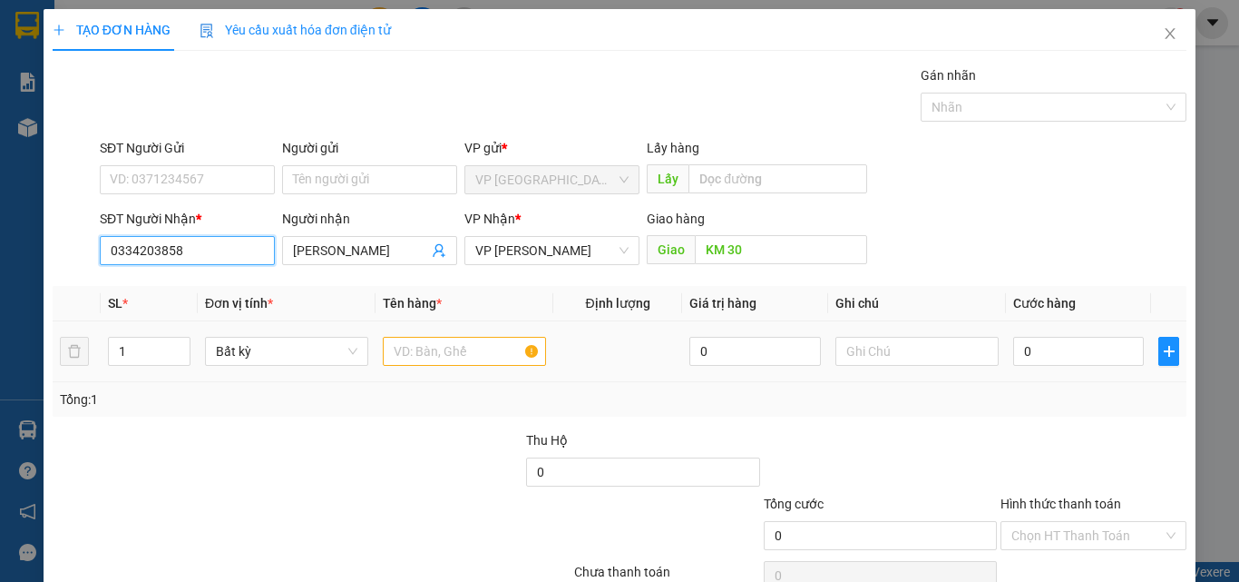
type input "0334203858"
click at [452, 344] on input "text" at bounding box center [464, 351] width 163 height 29
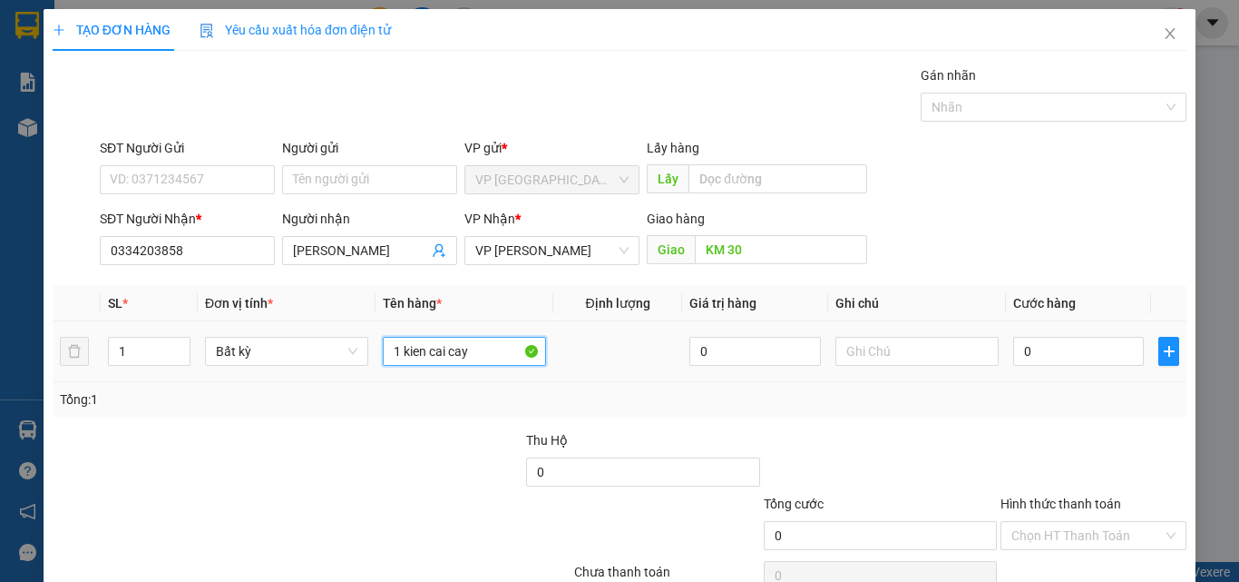
type input "1 kien cai cay"
click at [1068, 336] on div "0" at bounding box center [1078, 351] width 131 height 36
click at [1068, 346] on input "0" at bounding box center [1078, 351] width 131 height 29
type input "4"
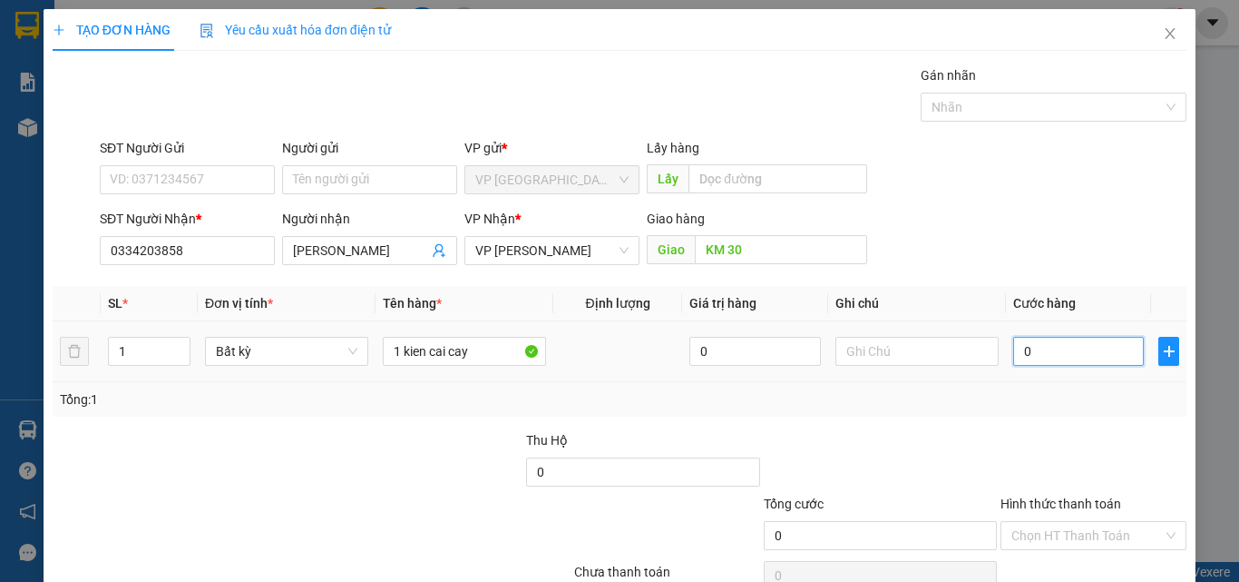
type input "4"
type input "40"
type input "400"
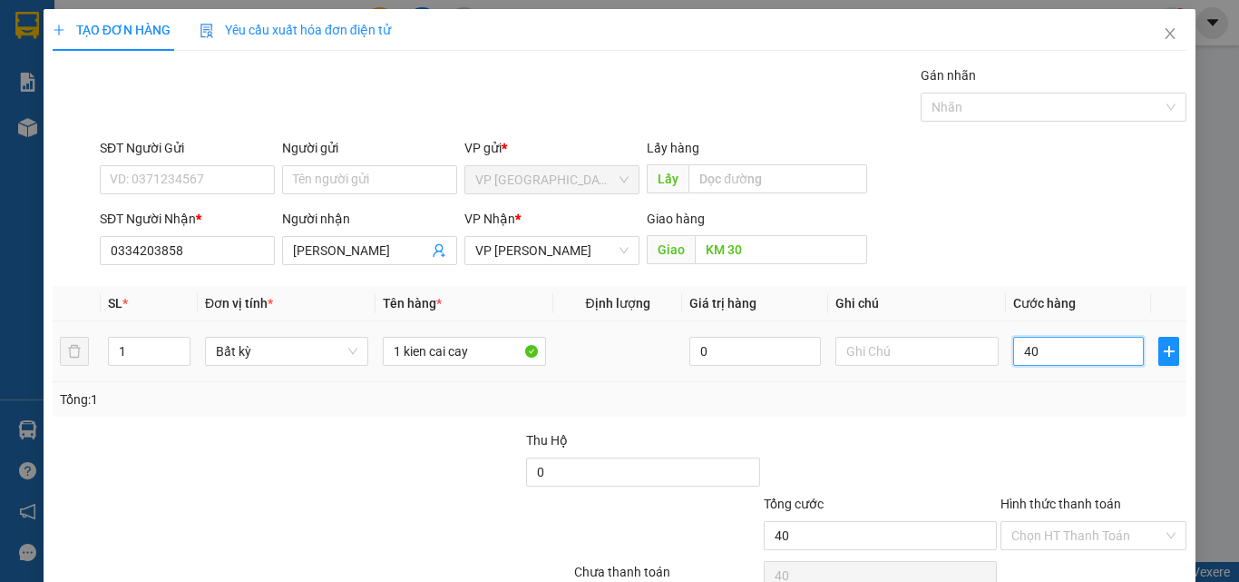
type input "400"
type input "4.000"
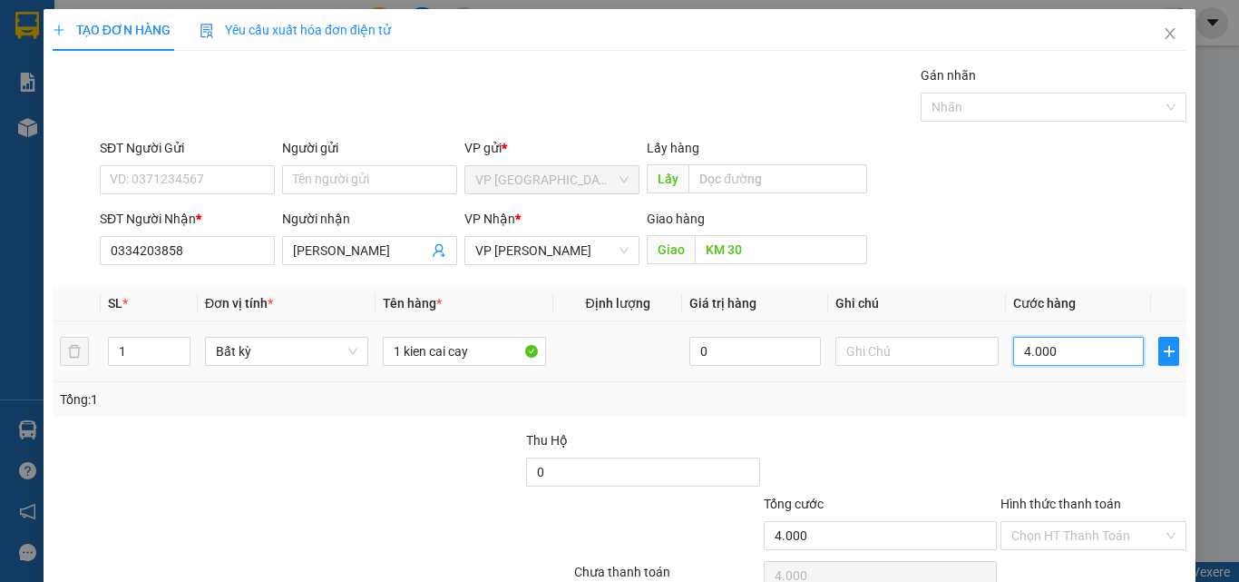
type input "40.000"
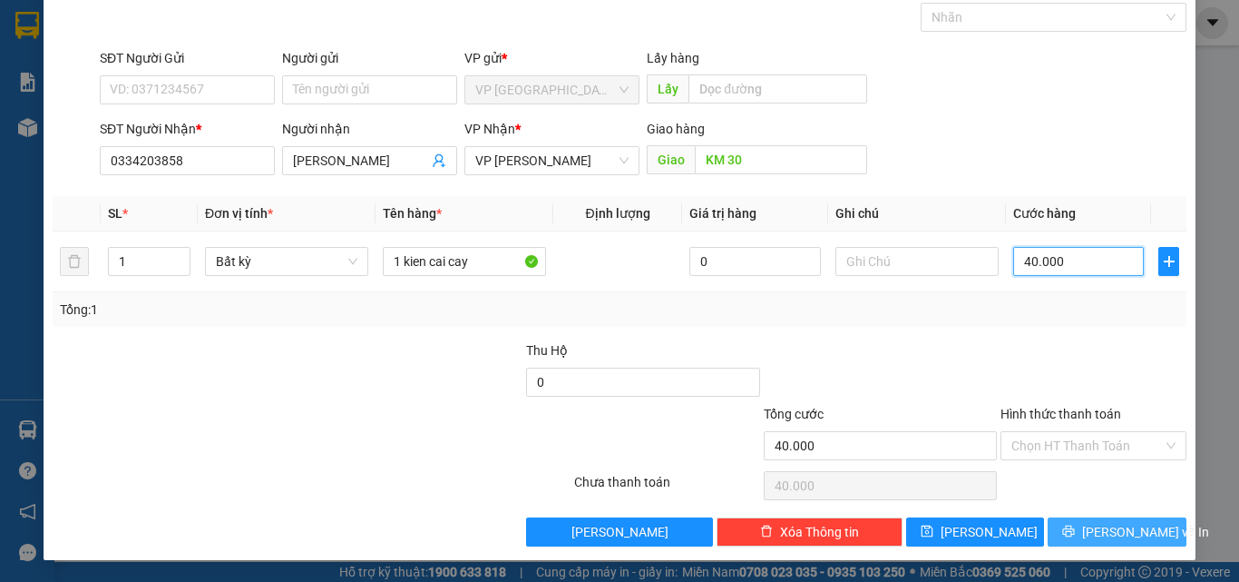
type input "40.000"
click at [1099, 529] on span "Lưu và In" at bounding box center [1145, 532] width 127 height 20
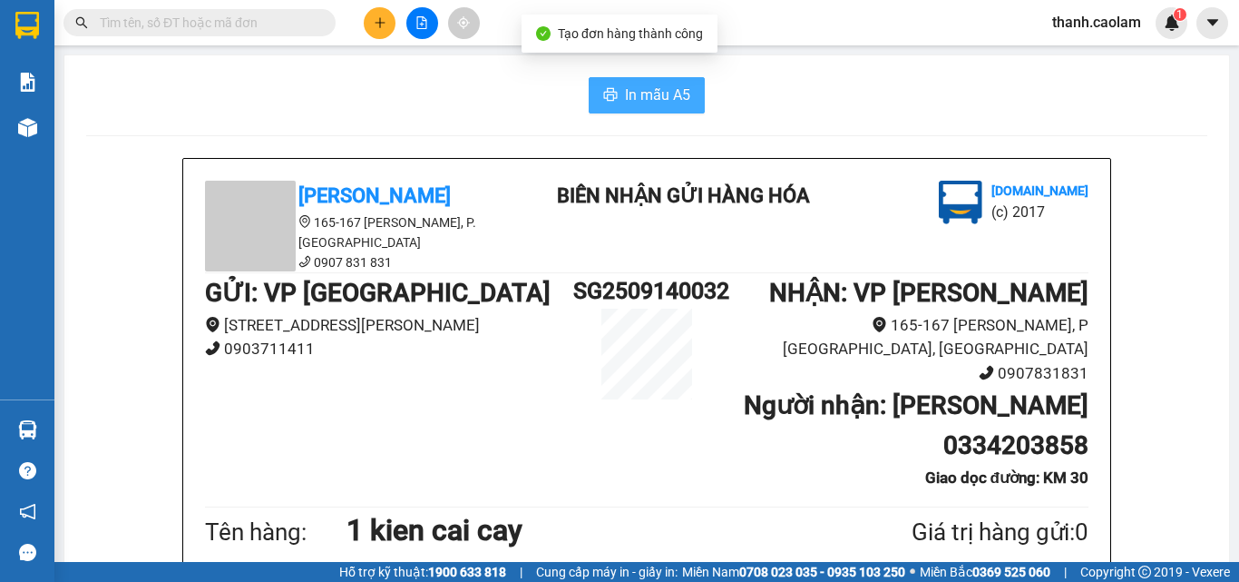
drag, startPoint x: 628, startPoint y: 85, endPoint x: 646, endPoint y: 81, distance: 18.7
click at [629, 86] on span "In mẫu A5" at bounding box center [657, 94] width 65 height 23
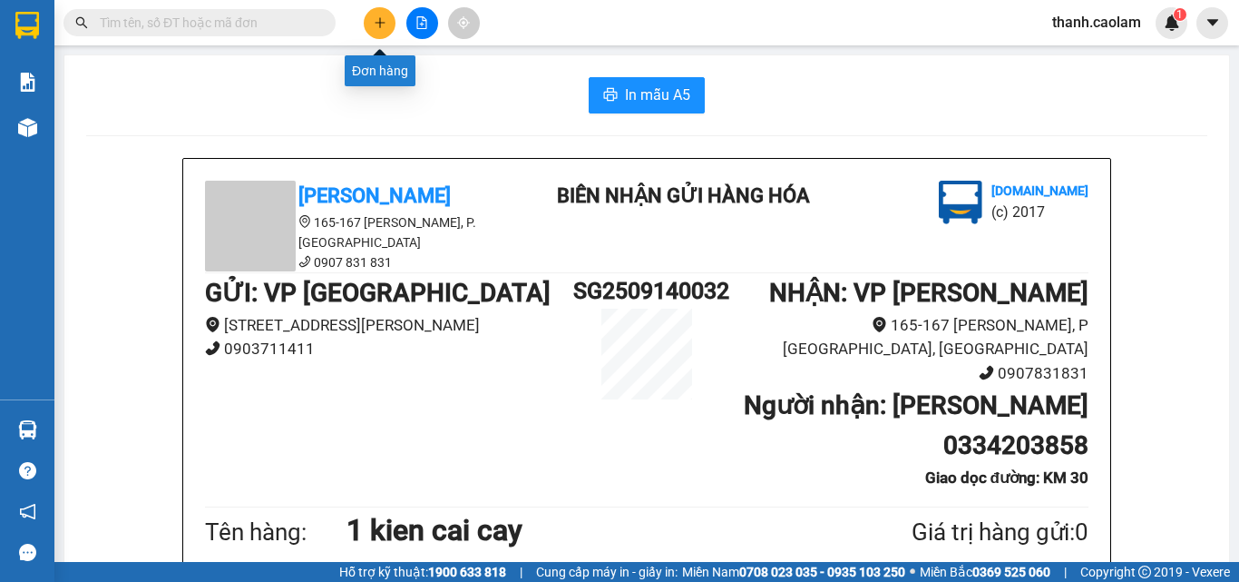
click at [382, 7] on button at bounding box center [380, 23] width 32 height 32
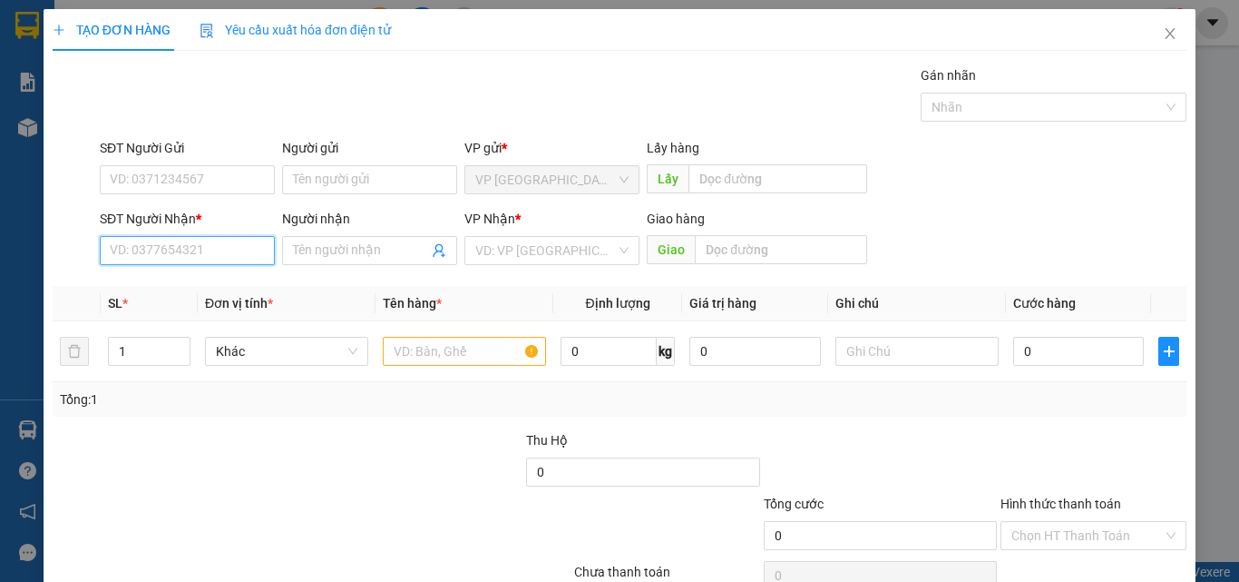
click at [227, 246] on input "SĐT Người Nhận *" at bounding box center [187, 250] width 175 height 29
click at [181, 288] on div "0845040941 - YẾN" at bounding box center [186, 287] width 152 height 20
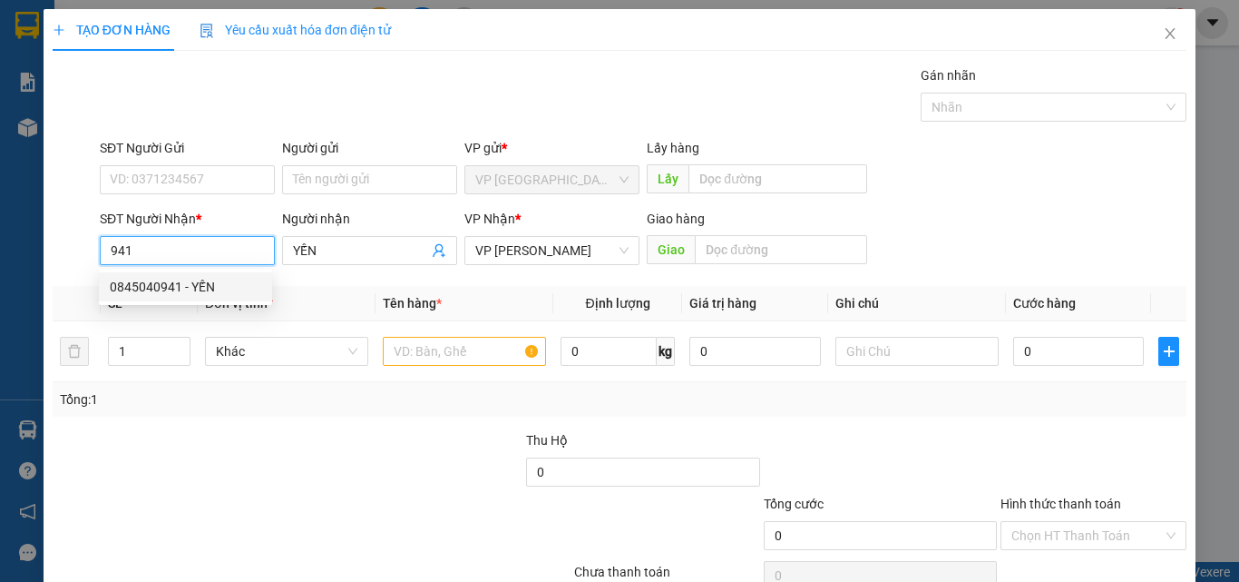
type input "0845040941"
type input "YẾN"
type input "0845040941"
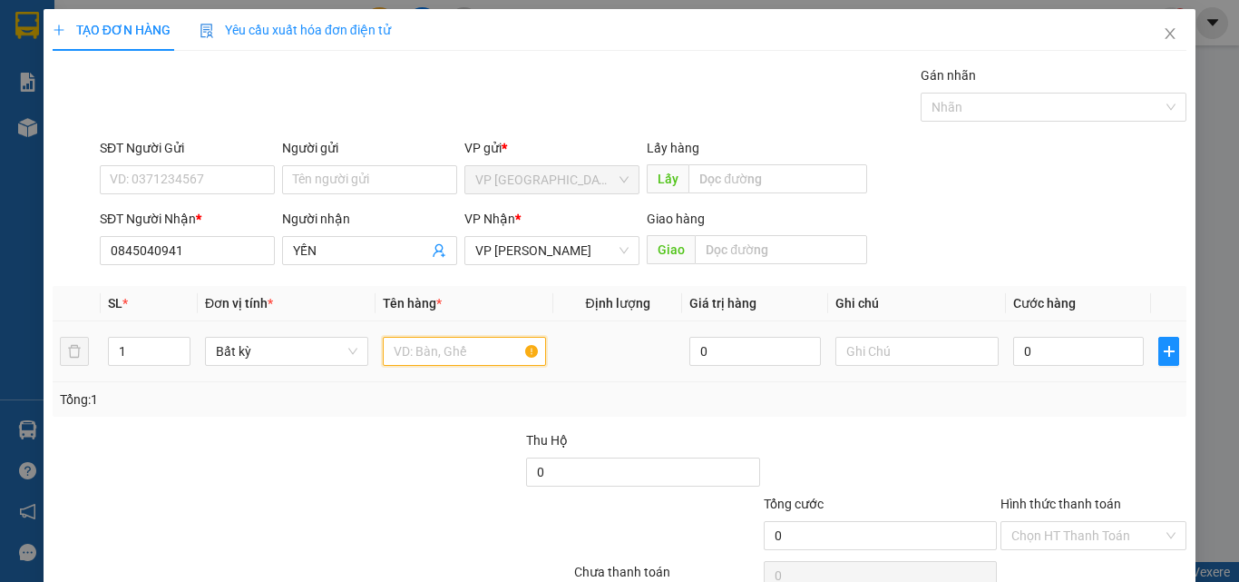
drag, startPoint x: 423, startPoint y: 342, endPoint x: 425, endPoint y: 355, distance: 13.0
click at [423, 347] on input "text" at bounding box center [464, 351] width 163 height 29
type input "1 bao"
click at [1074, 349] on input "0" at bounding box center [1078, 351] width 131 height 29
type input "8"
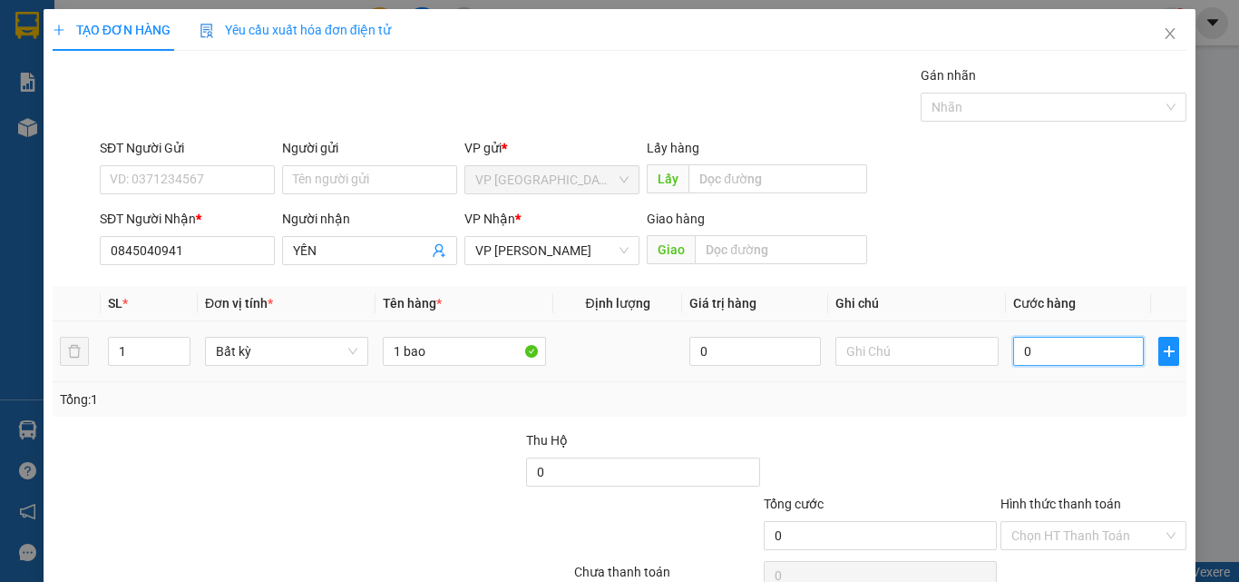
type input "8"
type input "80"
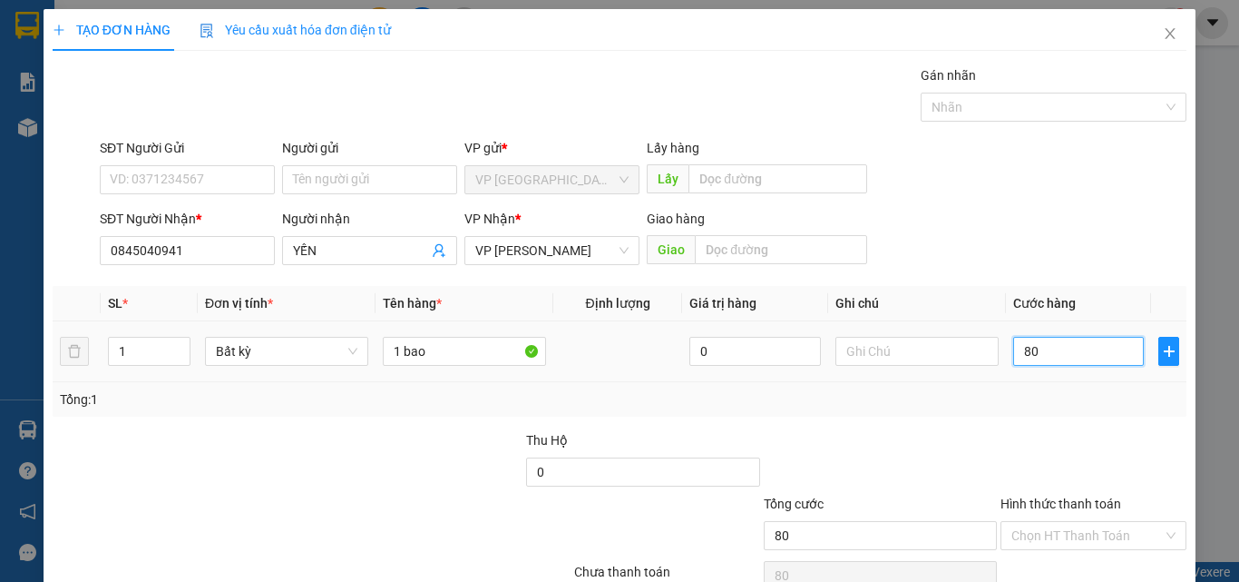
type input "800"
type input "8.000"
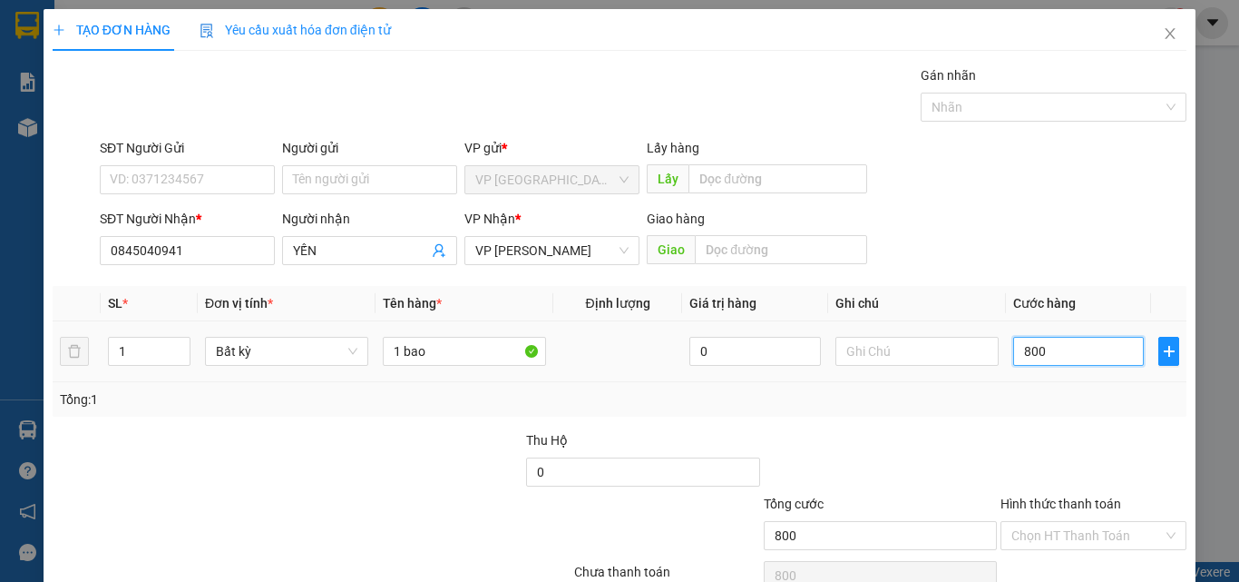
type input "8.000"
type input "80.000"
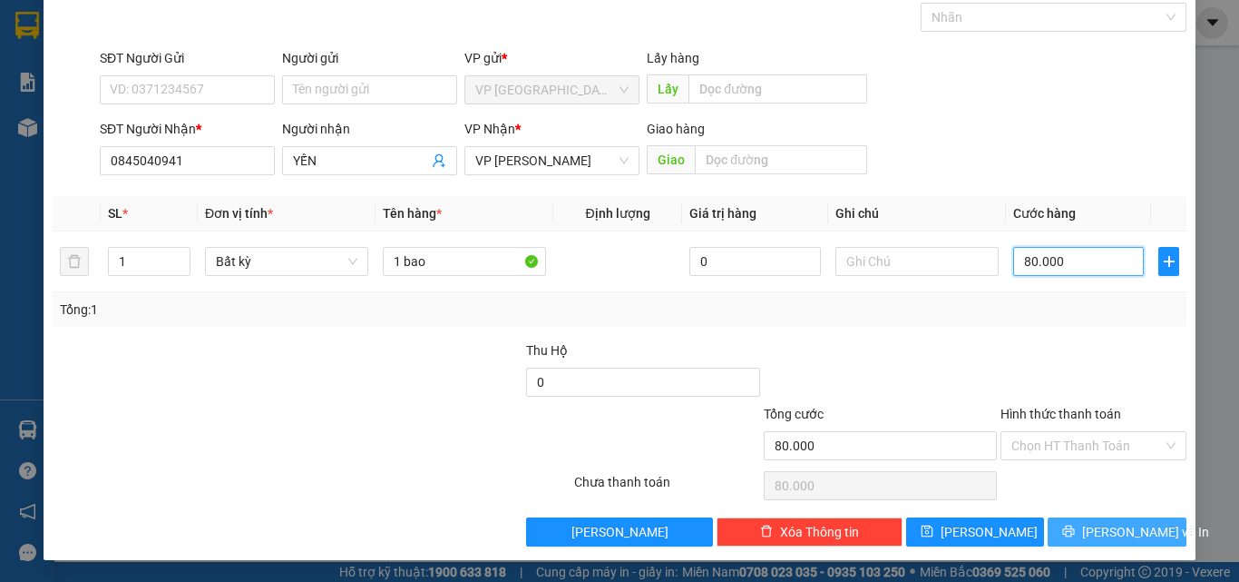
type input "80.000"
click at [1101, 534] on span "Lưu và In" at bounding box center [1145, 532] width 127 height 20
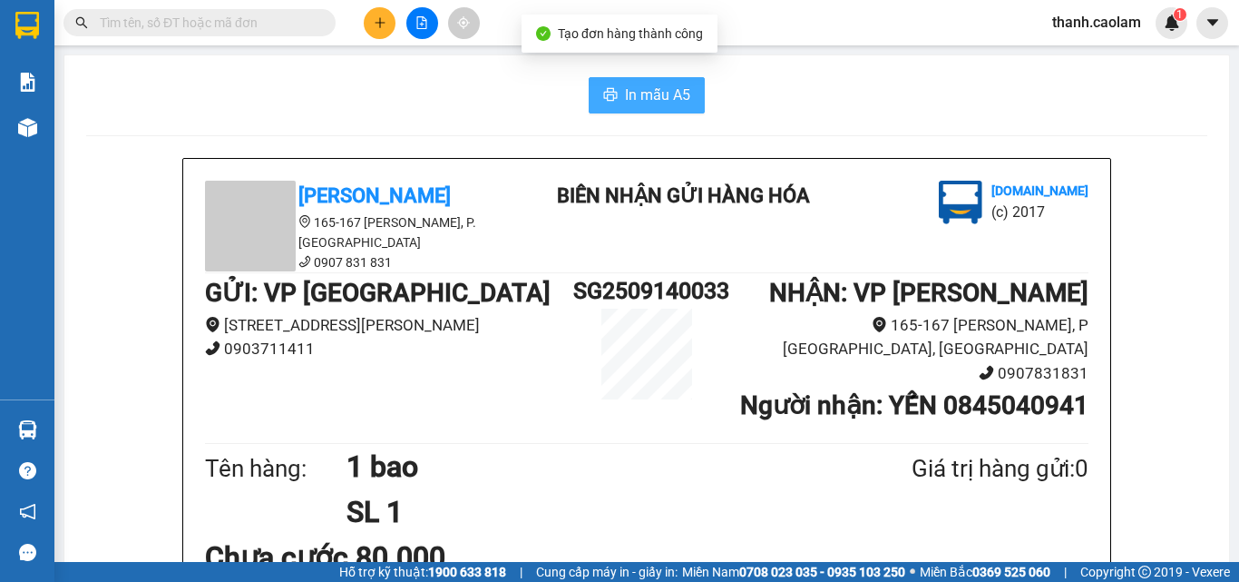
click at [613, 100] on button "In mẫu A5" at bounding box center [647, 95] width 116 height 36
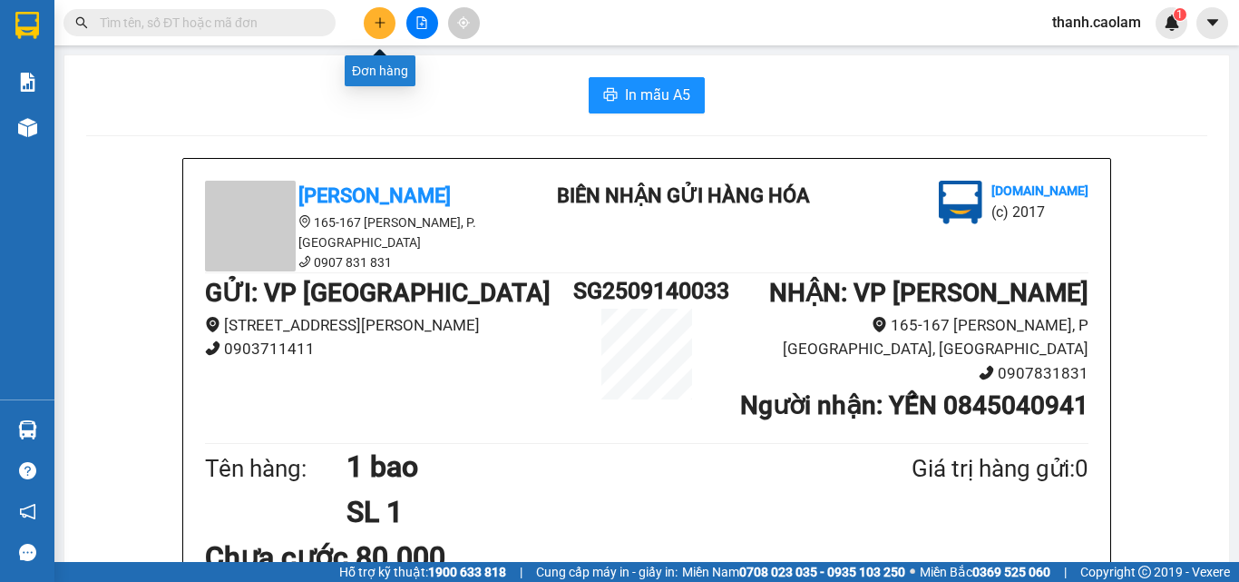
click at [379, 21] on icon "plus" at bounding box center [380, 22] width 13 height 13
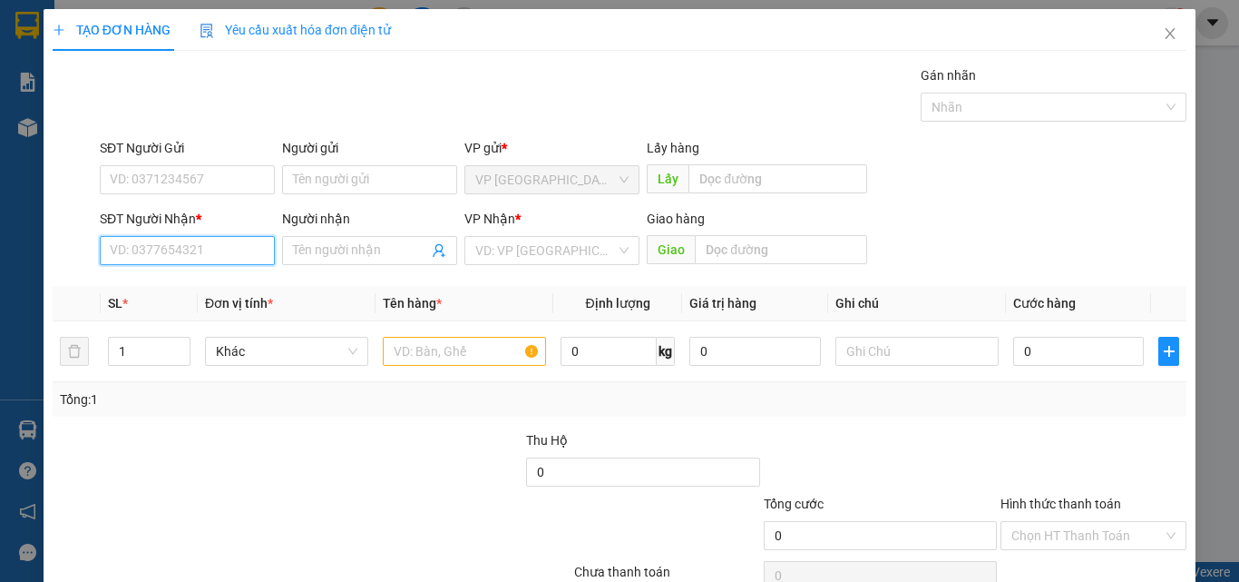
click at [231, 250] on input "SĐT Người Nhận *" at bounding box center [187, 250] width 175 height 29
click at [191, 277] on div "0966009223 - TUOT" at bounding box center [186, 287] width 152 height 20
type input "0966009223"
type input "TUOT"
type input "0966009223"
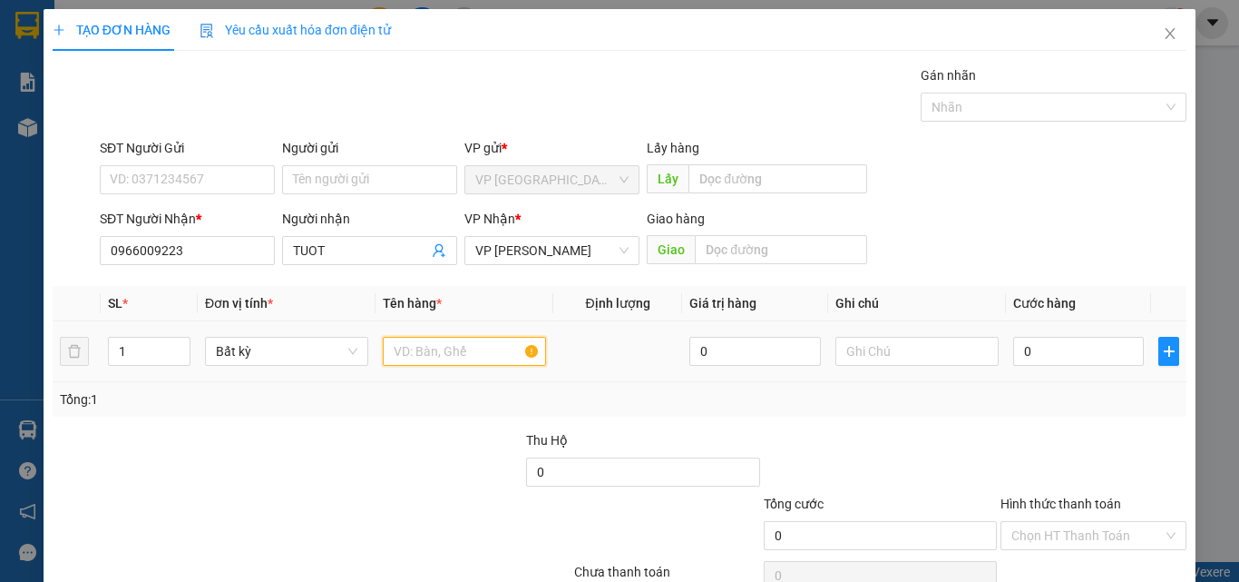
click at [426, 350] on input "text" at bounding box center [464, 351] width 163 height 29
type input "1 bao"
click at [1103, 364] on input "0" at bounding box center [1078, 351] width 131 height 29
type input "6"
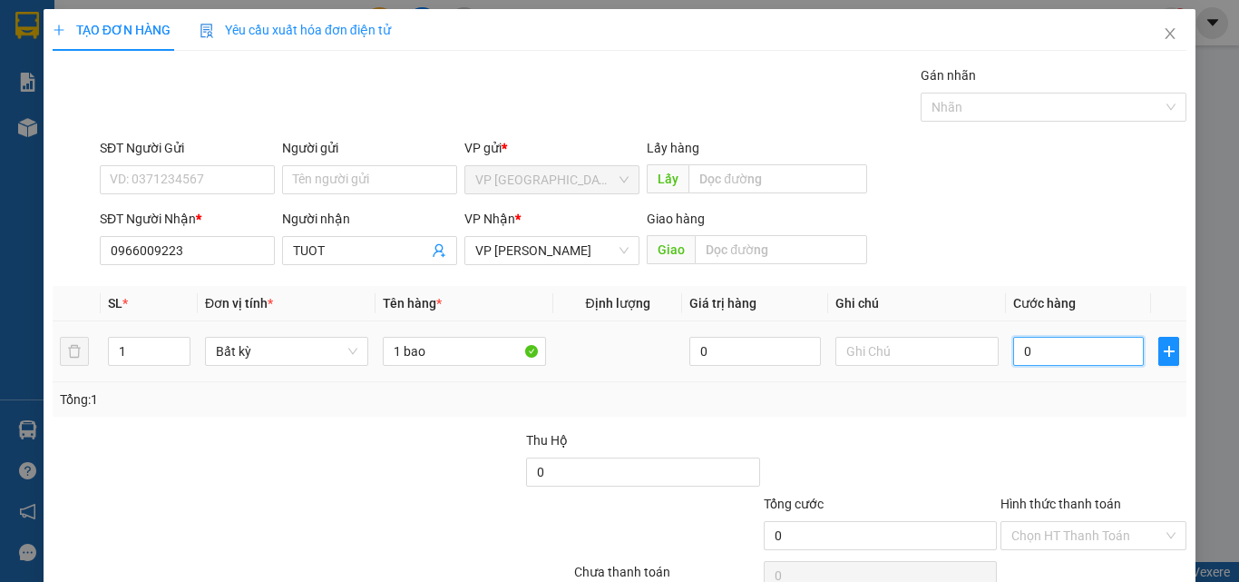
type input "6"
type input "60"
type input "600"
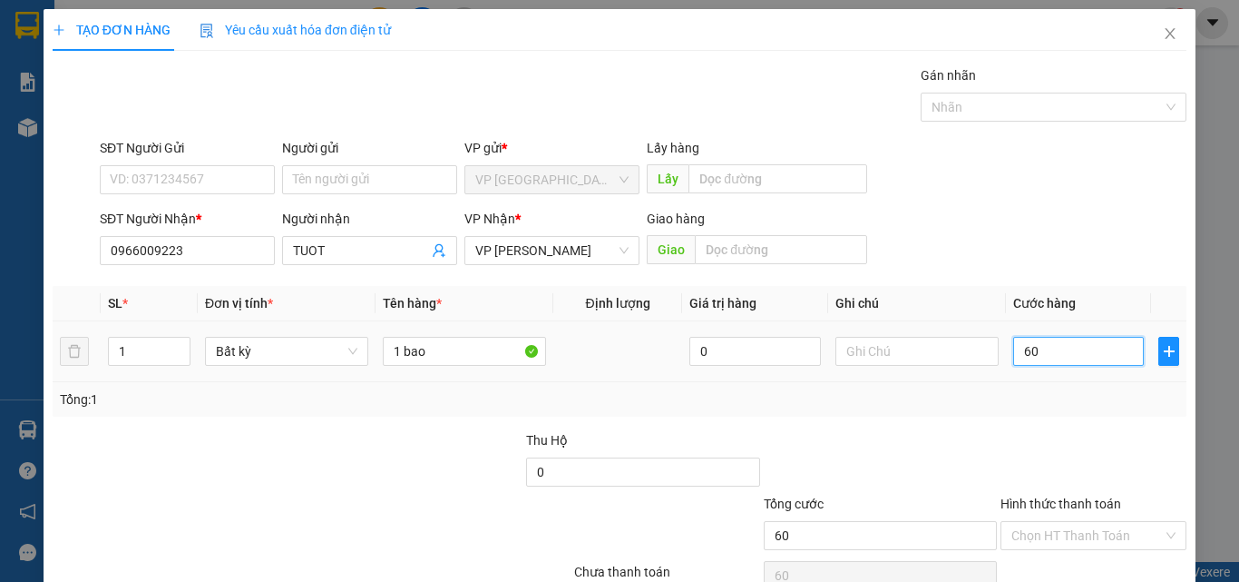
type input "600"
type input "6.000"
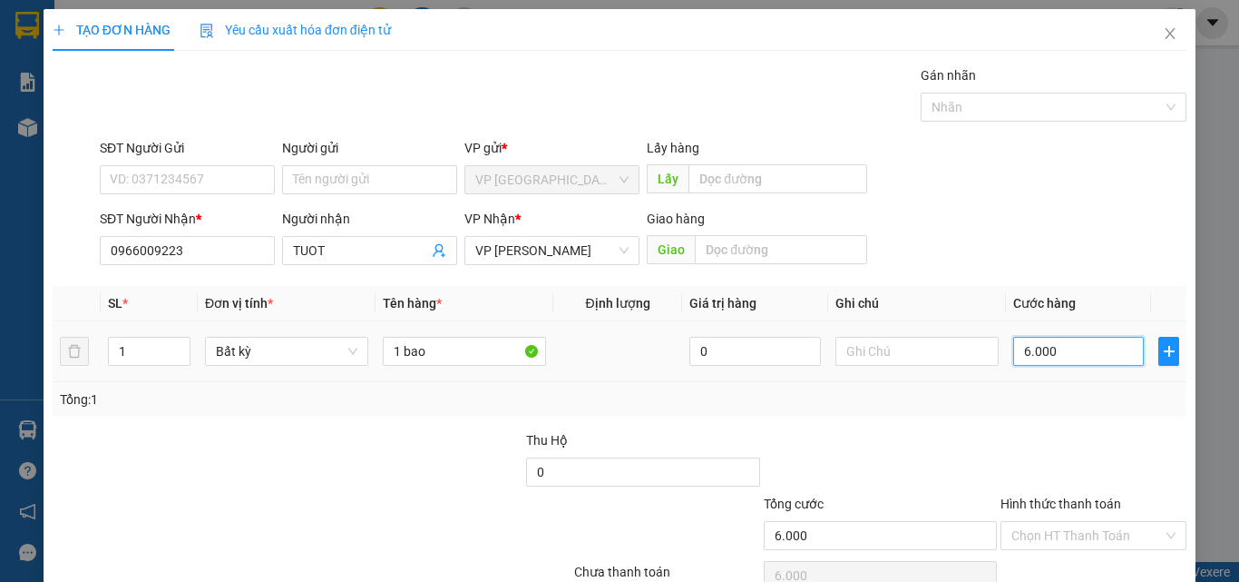
type input "60.000"
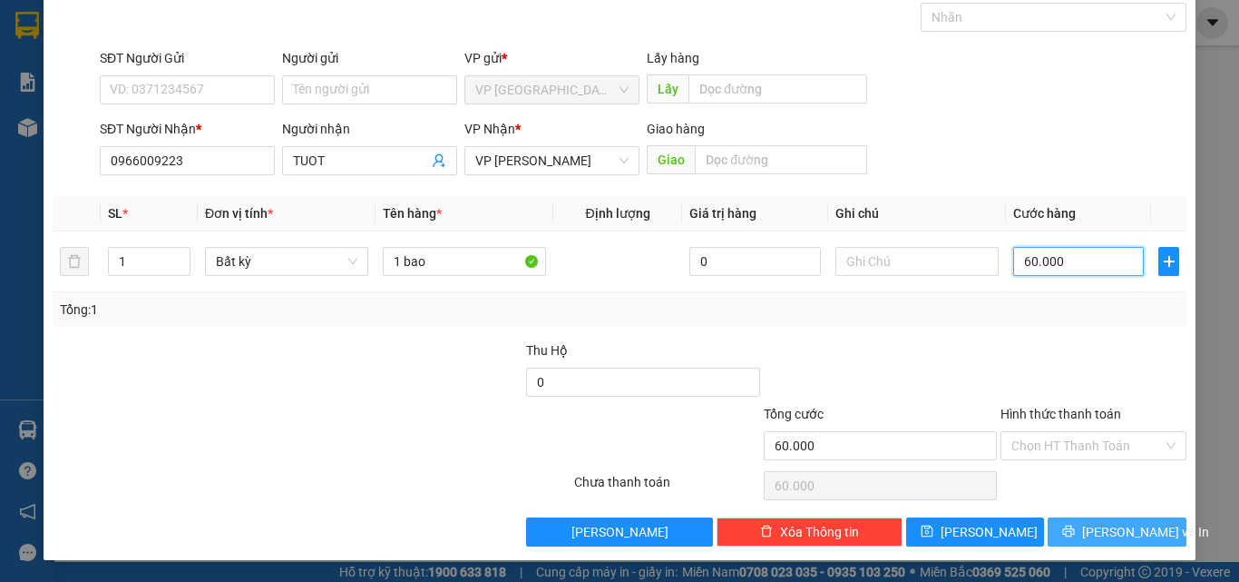
type input "60.000"
click at [1075, 532] on icon "printer" at bounding box center [1068, 530] width 13 height 13
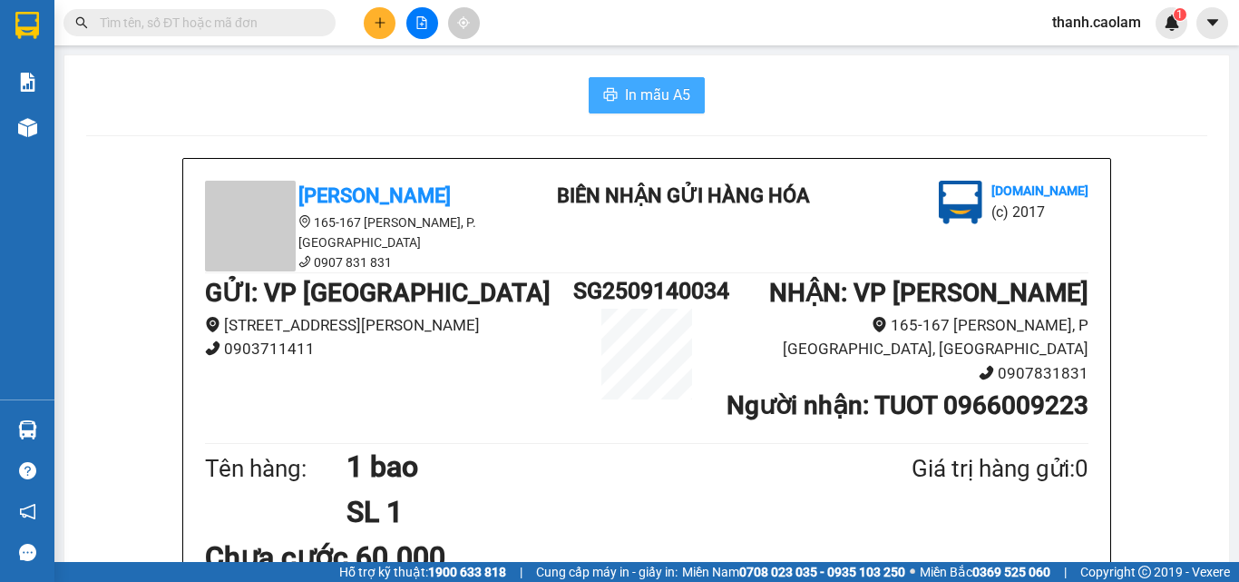
click at [656, 85] on span "In mẫu A5" at bounding box center [657, 94] width 65 height 23
